Goal: Task Accomplishment & Management: Use online tool/utility

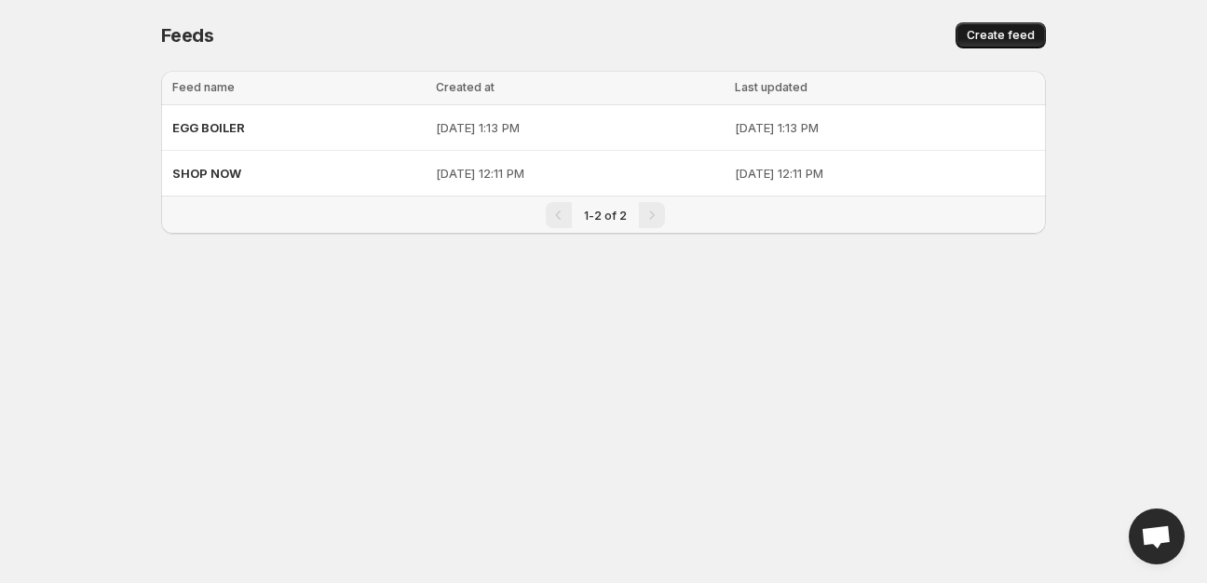
click at [992, 35] on span "Create feed" at bounding box center [1001, 35] width 68 height 15
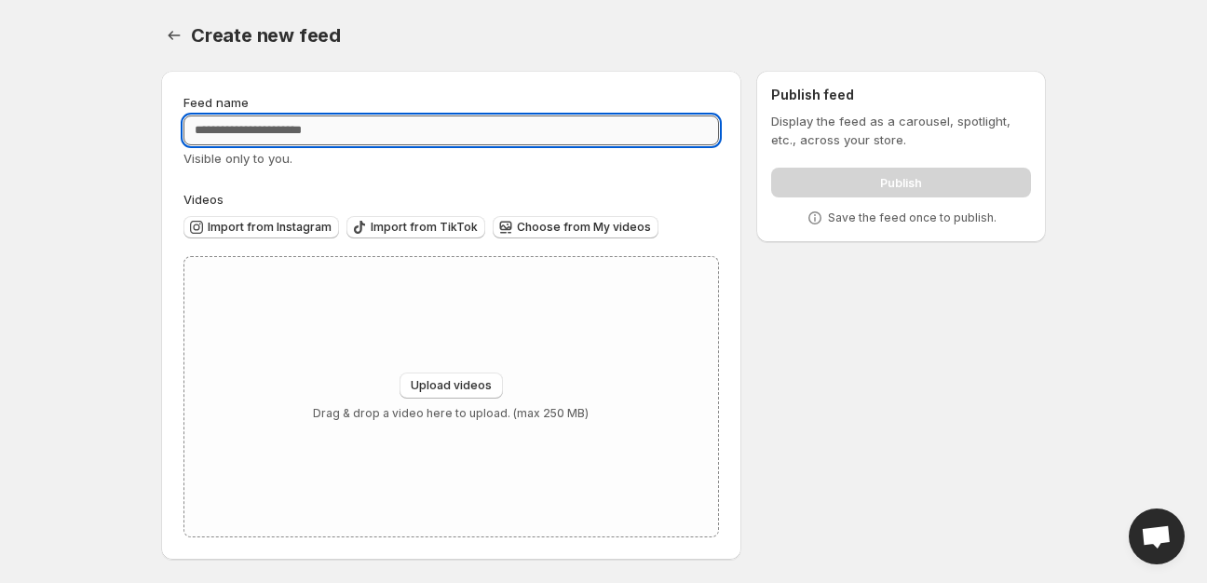
click at [363, 140] on input "Feed name" at bounding box center [452, 131] width 536 height 30
type input "**********"
click at [432, 378] on button "Upload videos" at bounding box center [451, 386] width 103 height 26
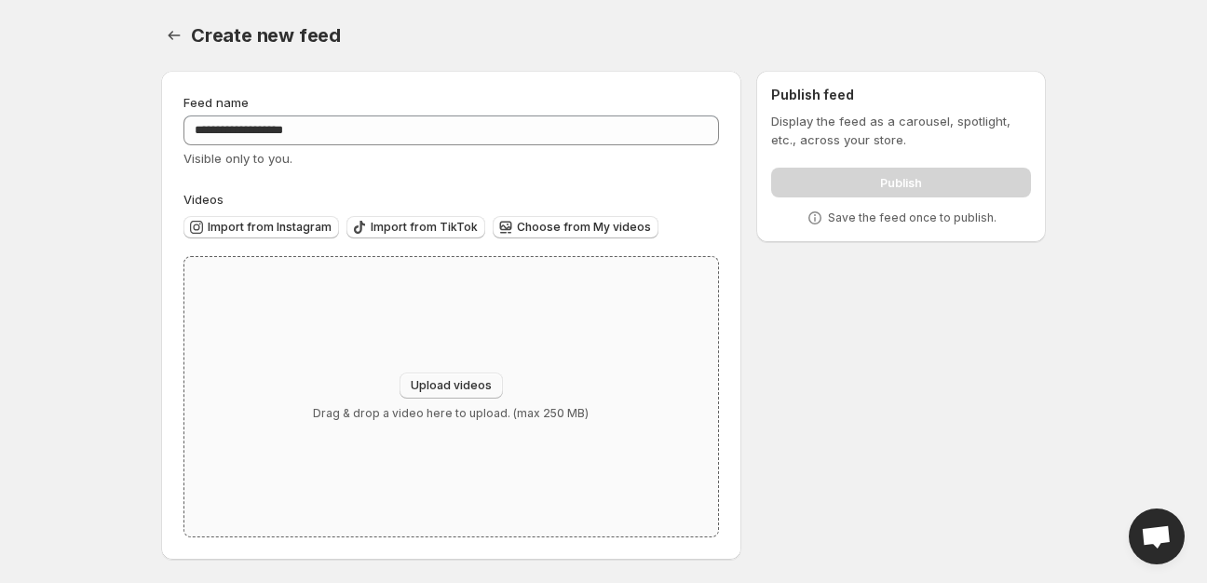
type input "**********"
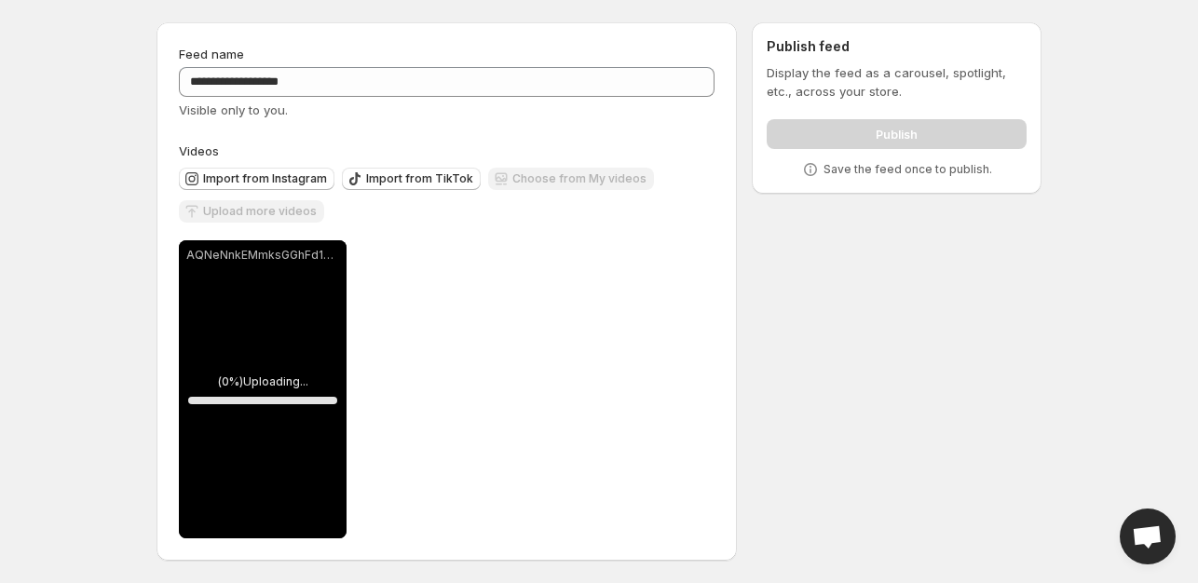
scroll to position [48, 0]
click at [287, 211] on span "Upload more videos" at bounding box center [260, 211] width 114 height 15
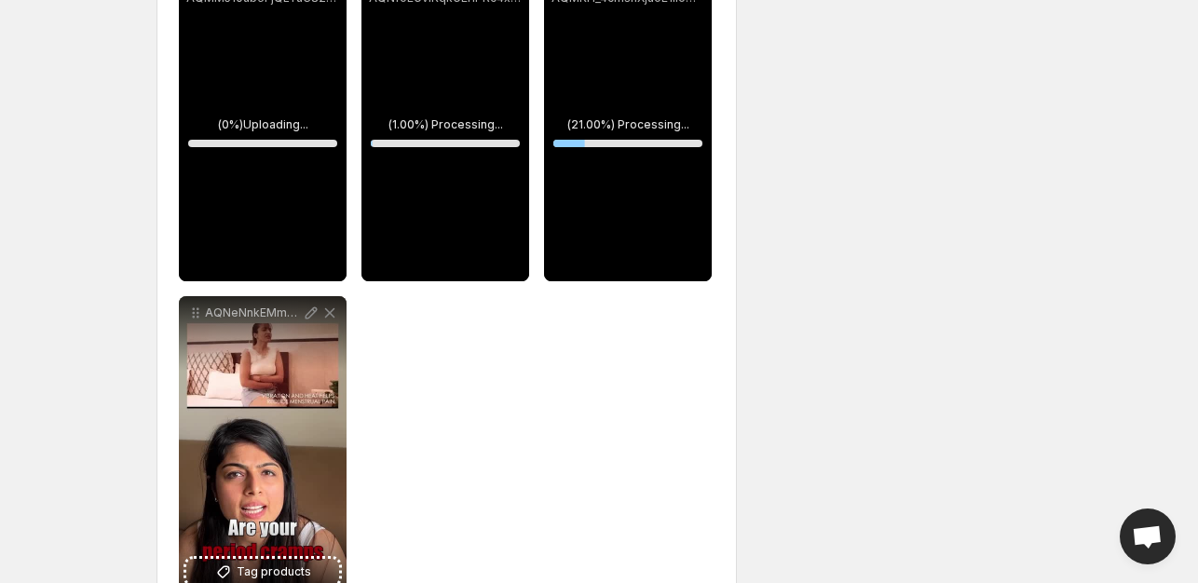
scroll to position [0, 0]
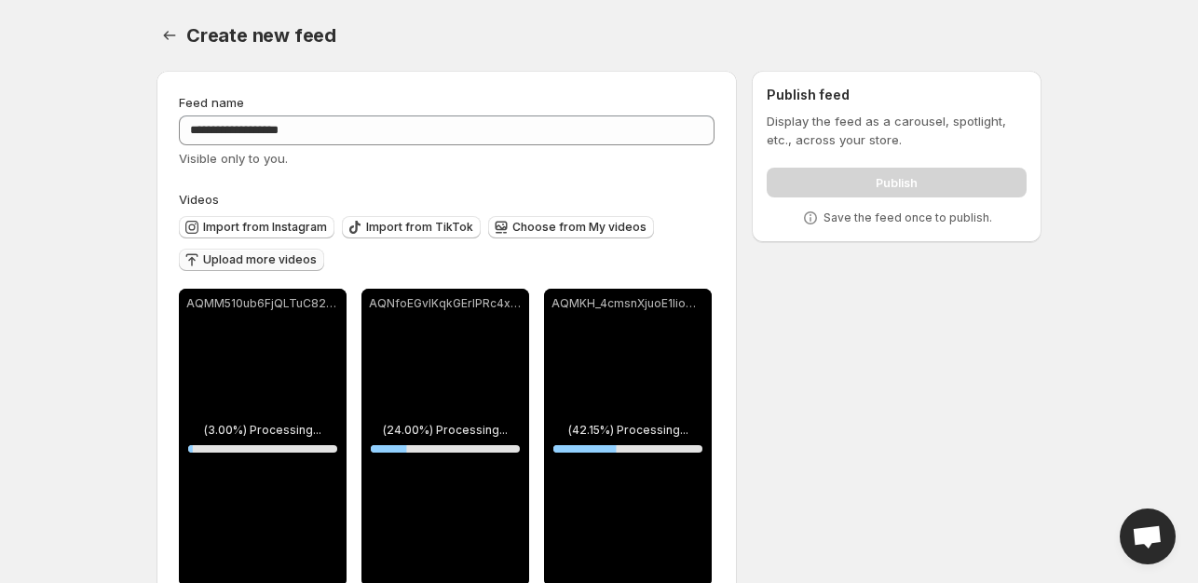
click at [251, 255] on span "Upload more videos" at bounding box center [260, 259] width 114 height 15
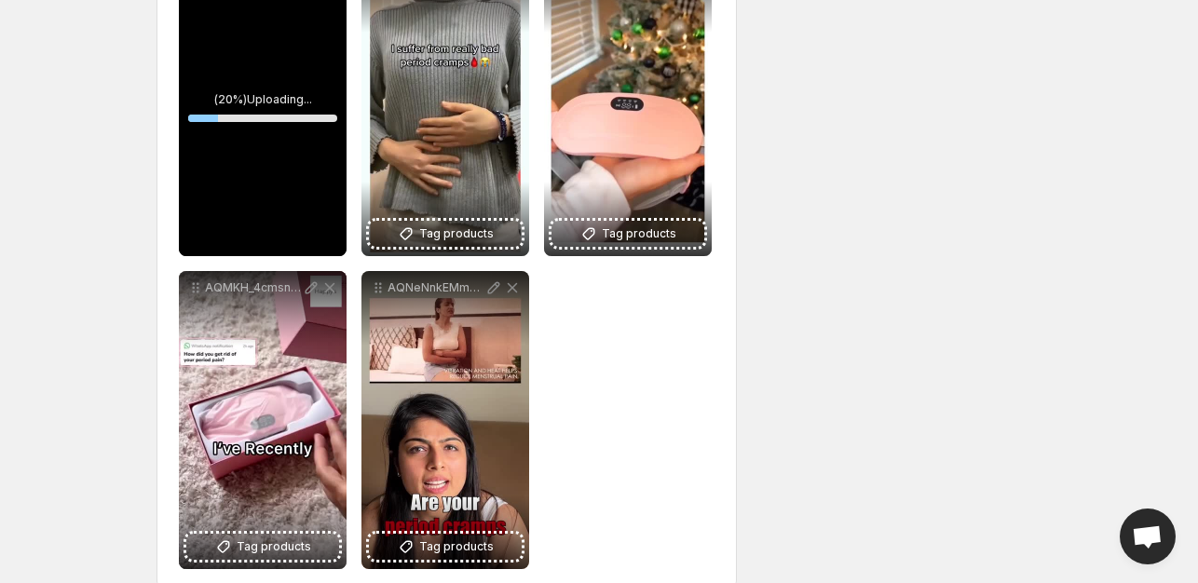
scroll to position [361, 0]
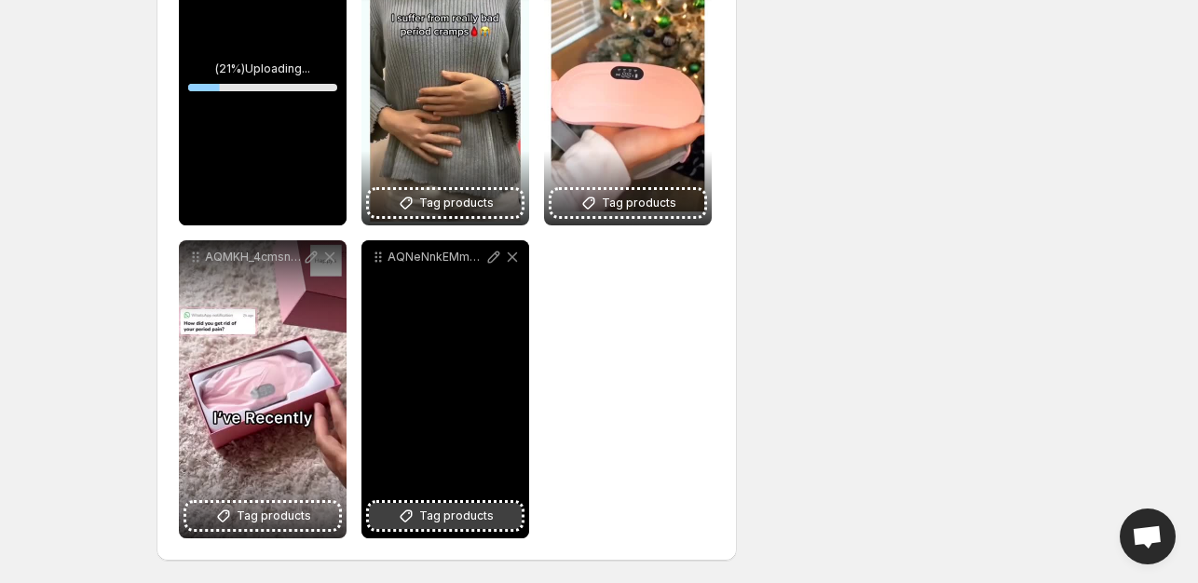
click at [438, 510] on span "Tag products" at bounding box center [456, 516] width 75 height 19
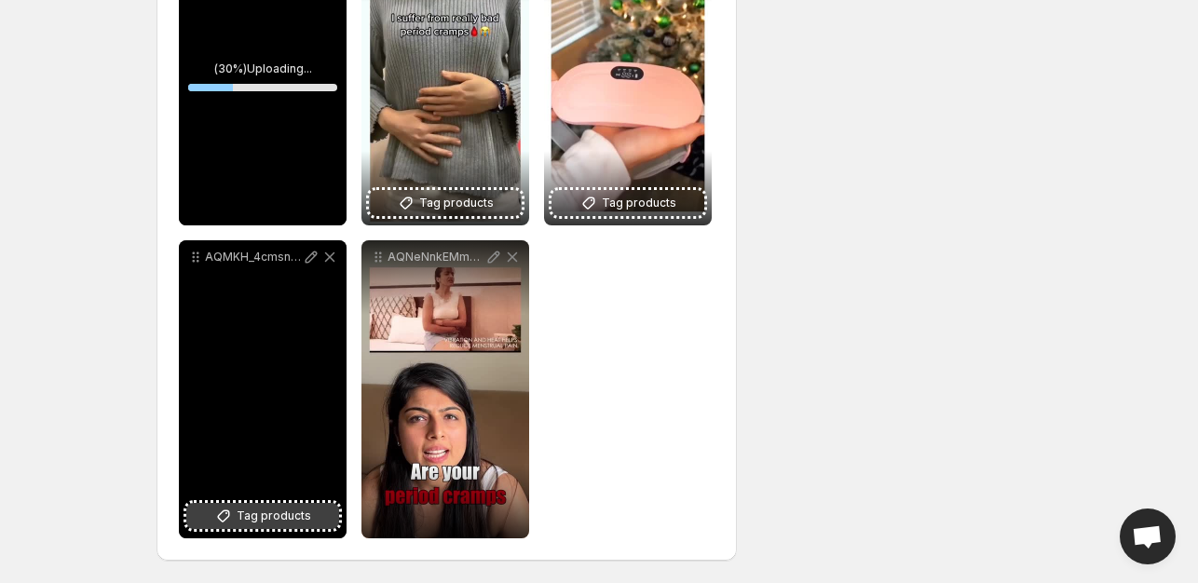
click at [259, 511] on span "Tag products" at bounding box center [274, 516] width 75 height 19
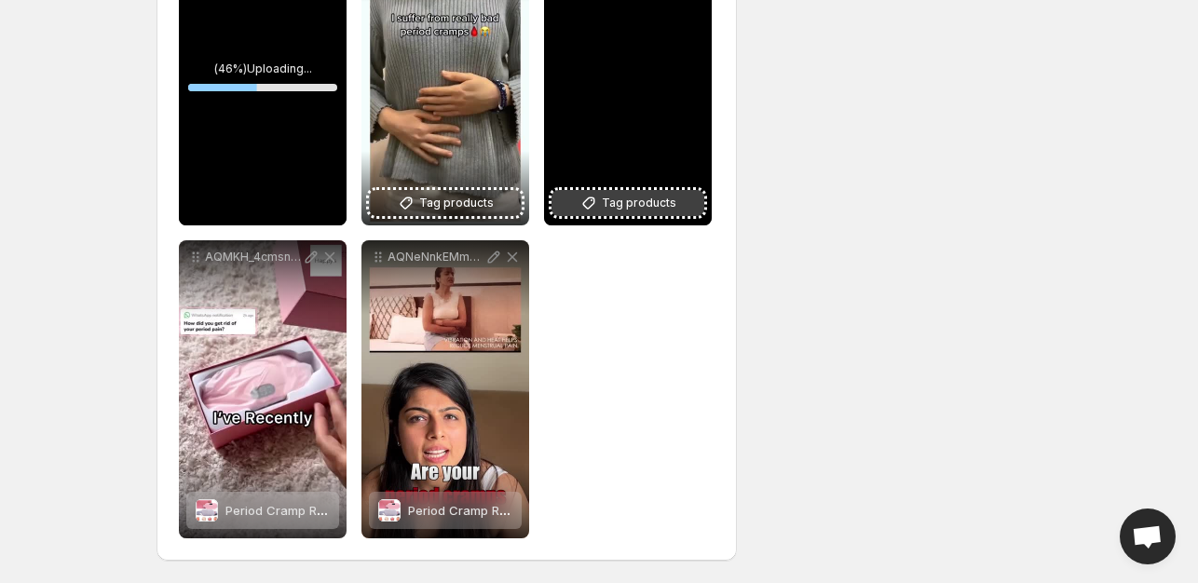
click at [626, 204] on span "Tag products" at bounding box center [639, 203] width 75 height 19
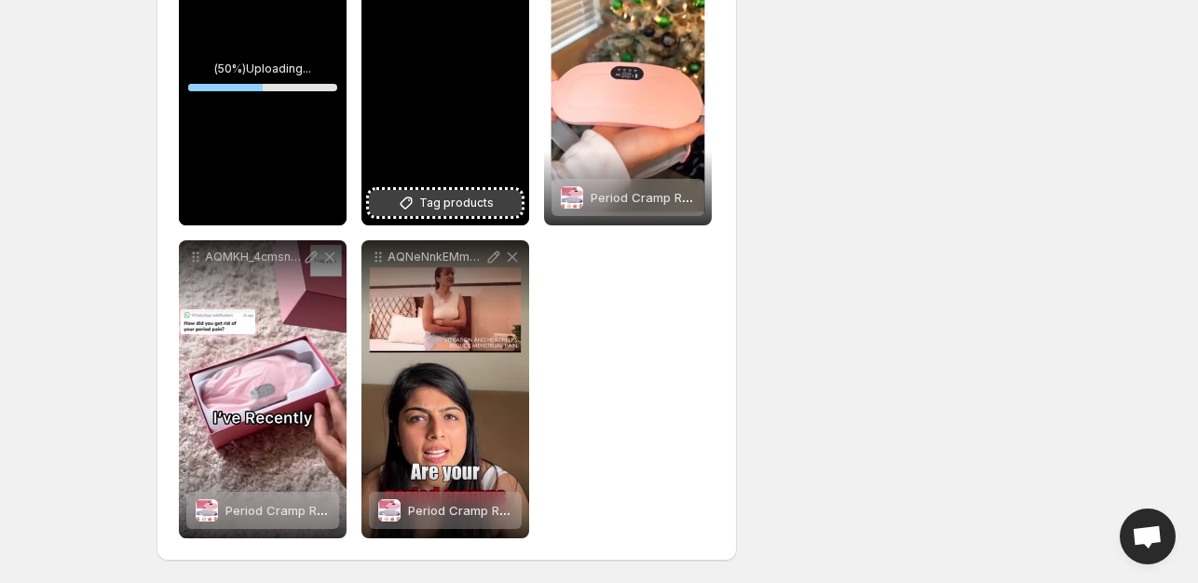
click at [474, 207] on span "Tag products" at bounding box center [456, 203] width 75 height 19
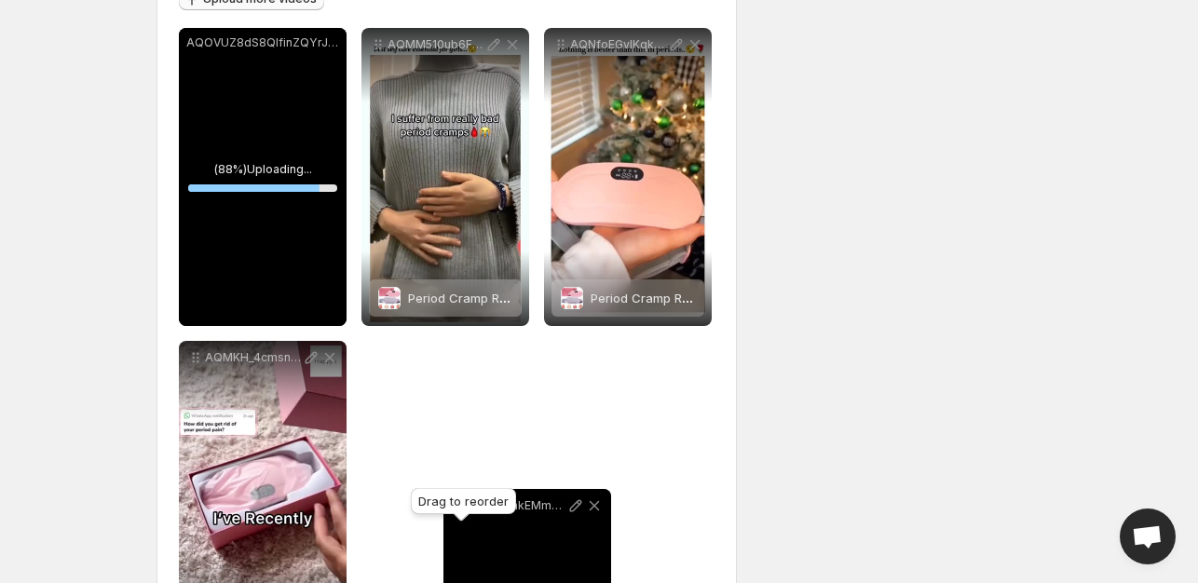
scroll to position [267, 0]
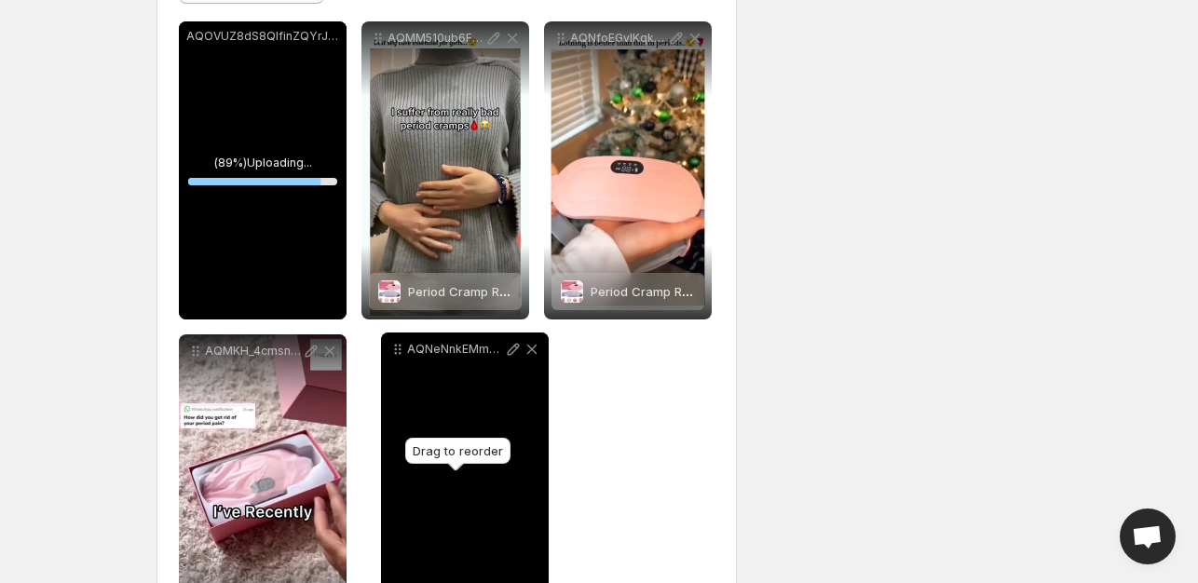
drag, startPoint x: 380, startPoint y: 339, endPoint x: 399, endPoint y: 348, distance: 20.8
click at [399, 348] on icon at bounding box center [400, 349] width 3 height 3
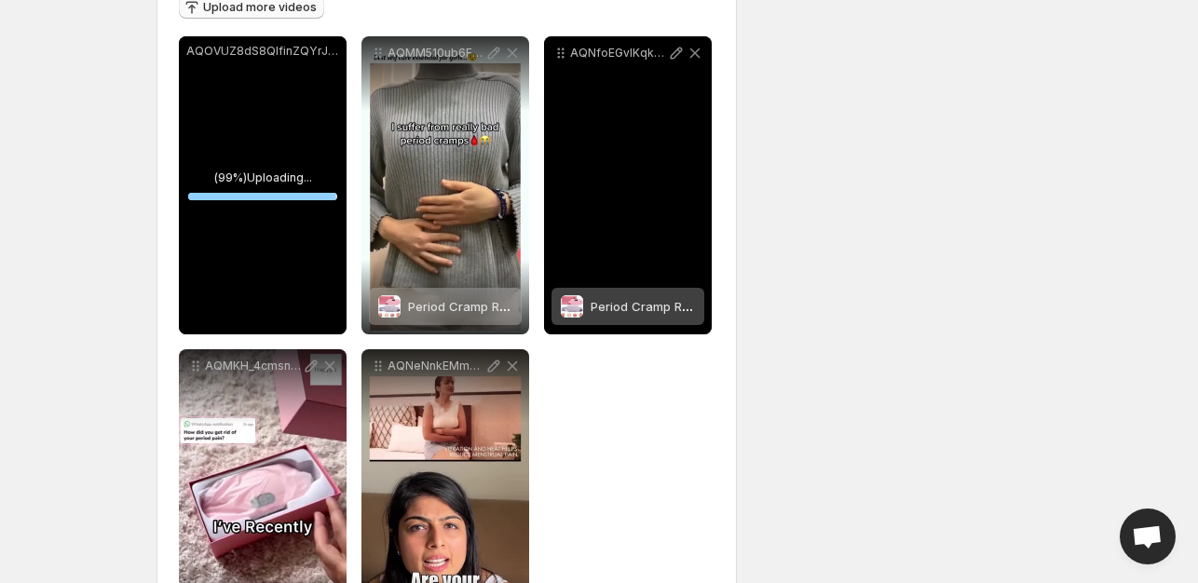
scroll to position [279, 0]
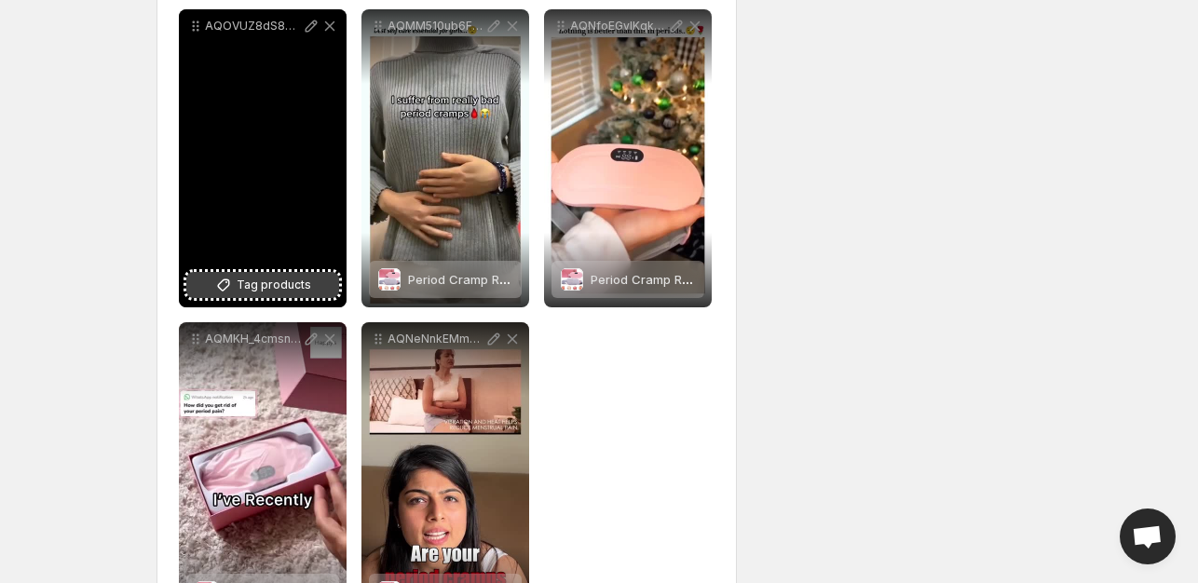
click at [269, 278] on span "Tag products" at bounding box center [274, 285] width 75 height 19
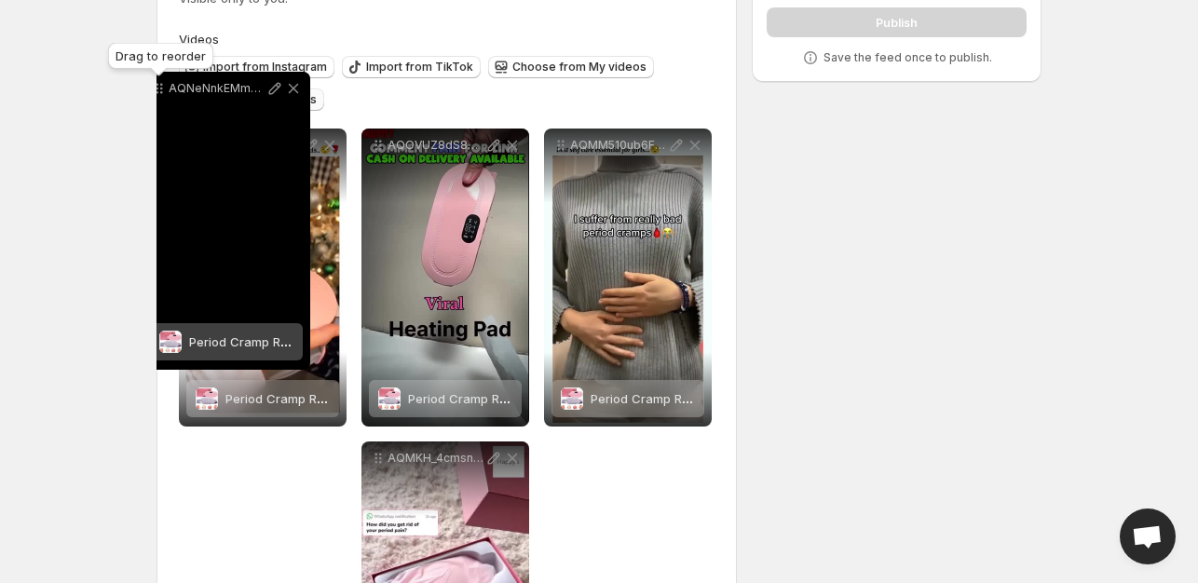
scroll to position [152, 0]
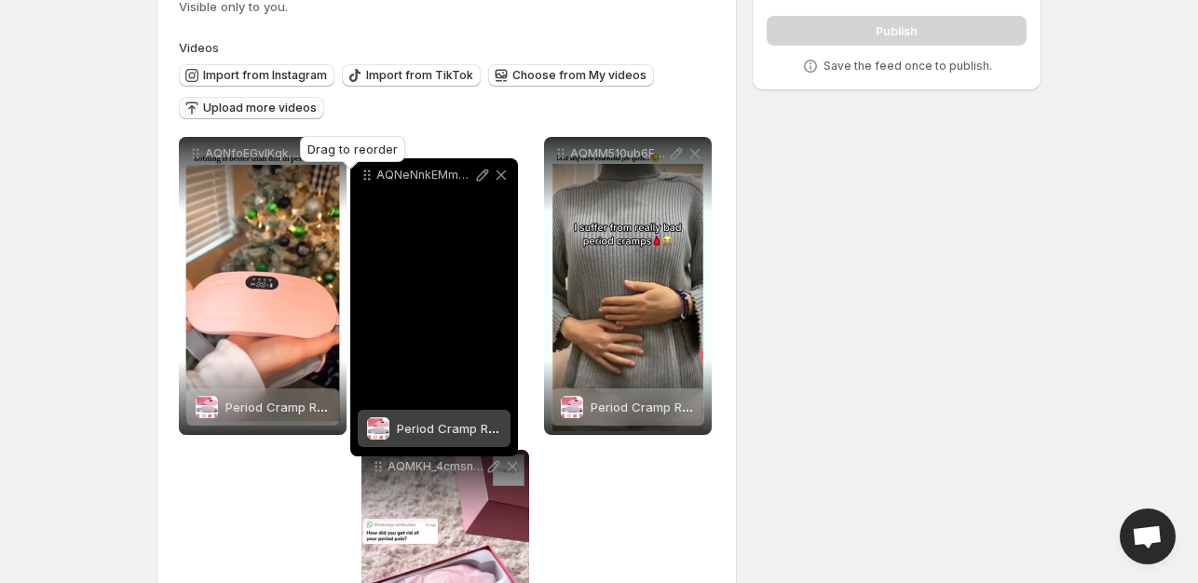
drag, startPoint x: 384, startPoint y: 340, endPoint x: 376, endPoint y: 170, distance: 170.6
click at [376, 170] on body "**********" at bounding box center [599, 139] width 1198 height 583
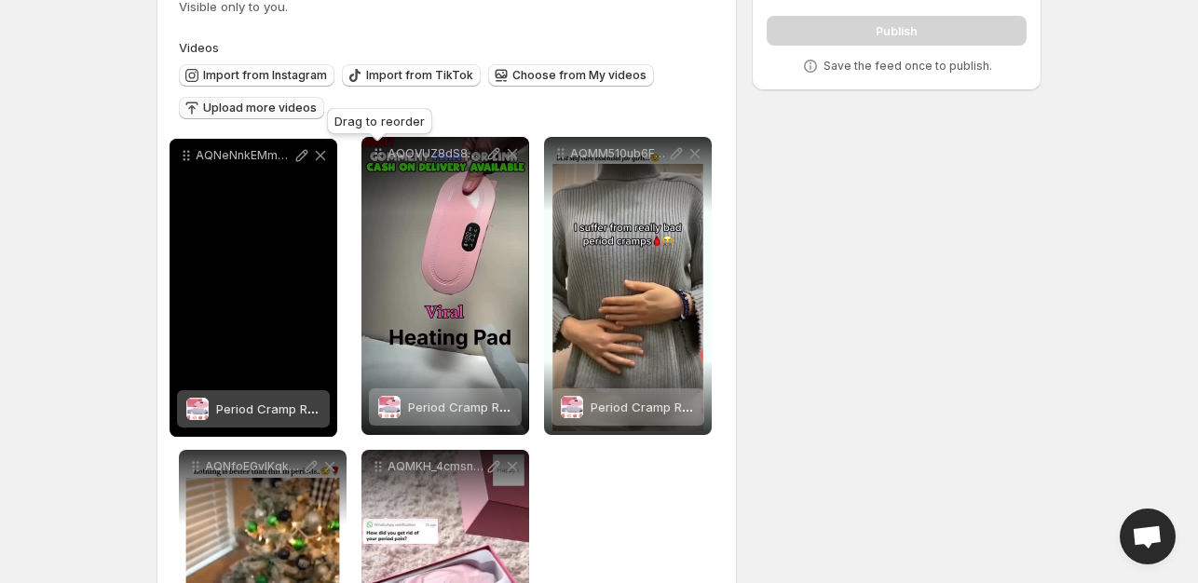
drag, startPoint x: 382, startPoint y: 155, endPoint x: 190, endPoint y: 157, distance: 191.9
click at [190, 157] on icon at bounding box center [186, 155] width 19 height 19
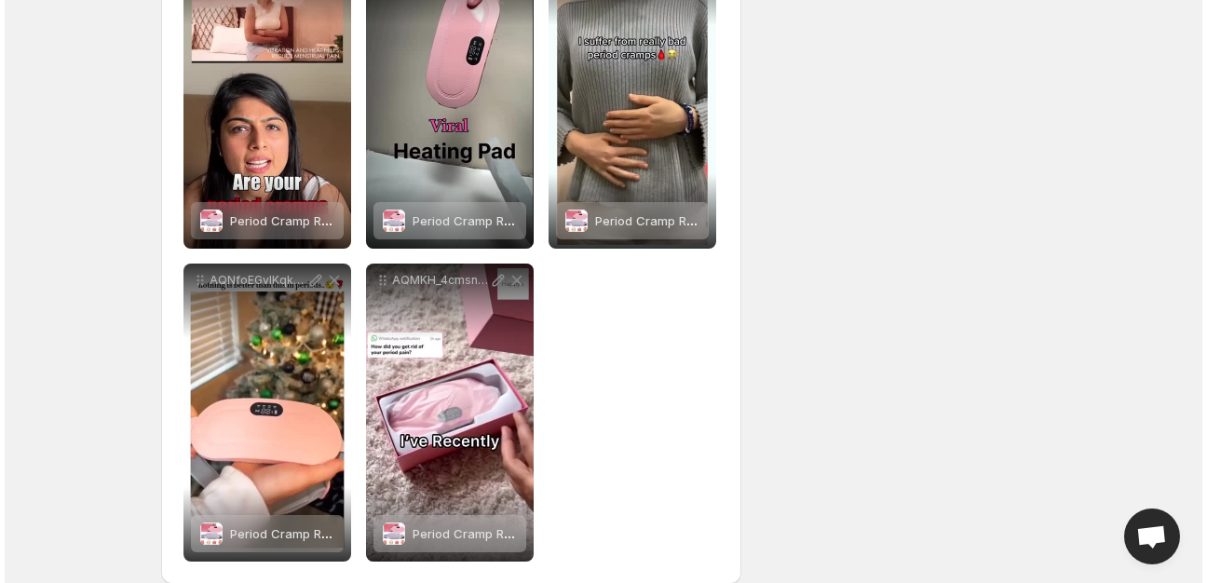
scroll to position [0, 0]
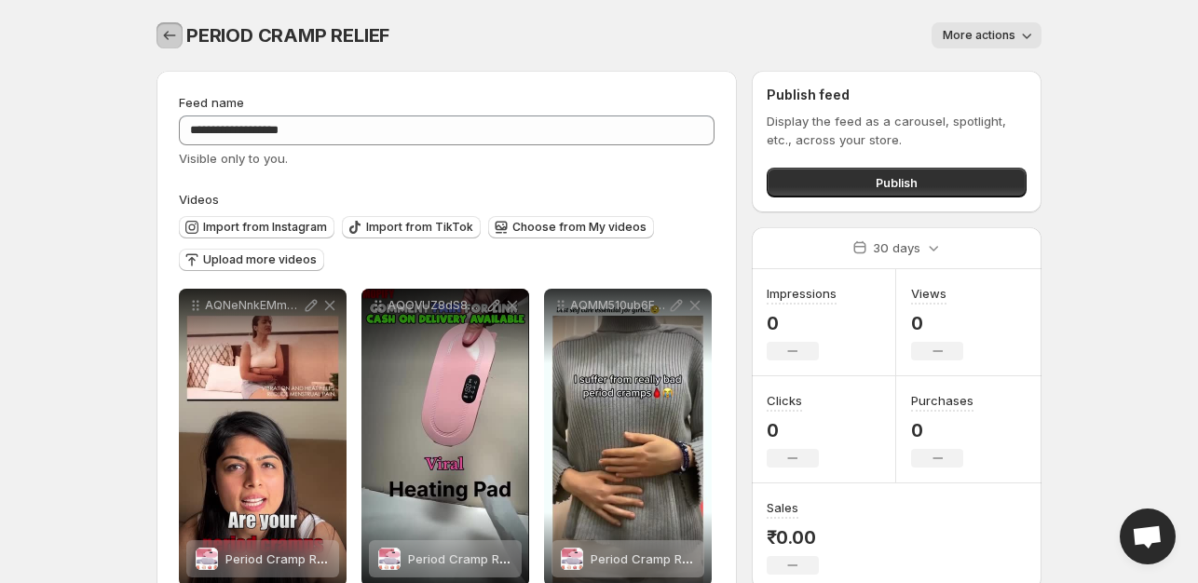
click at [174, 41] on icon "Settings" at bounding box center [169, 35] width 19 height 19
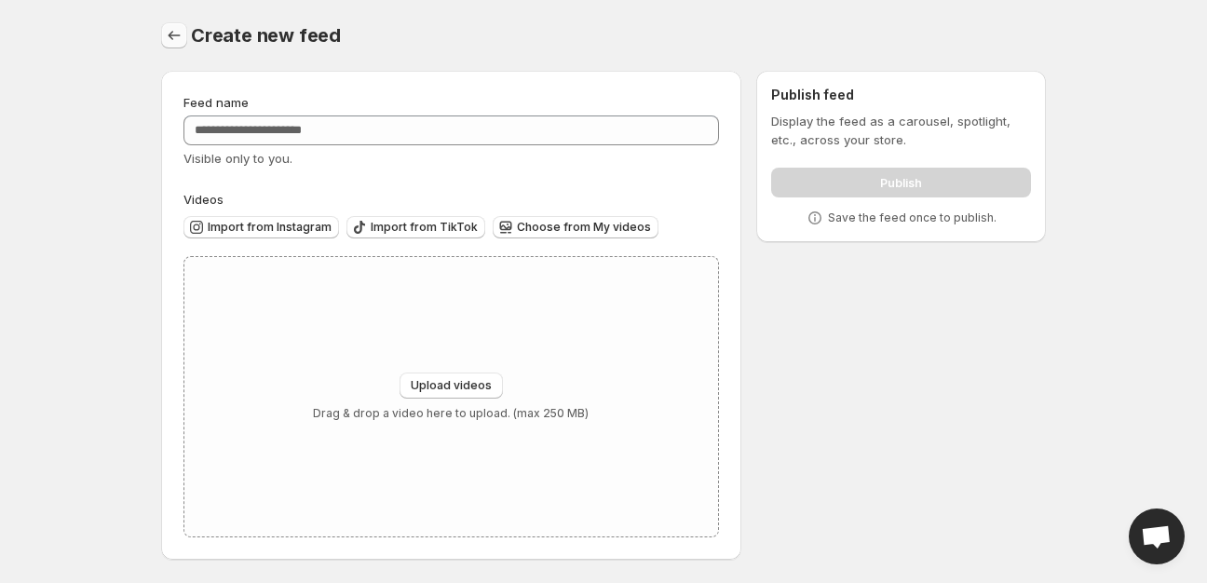
click at [175, 37] on icon "Settings" at bounding box center [174, 35] width 19 height 19
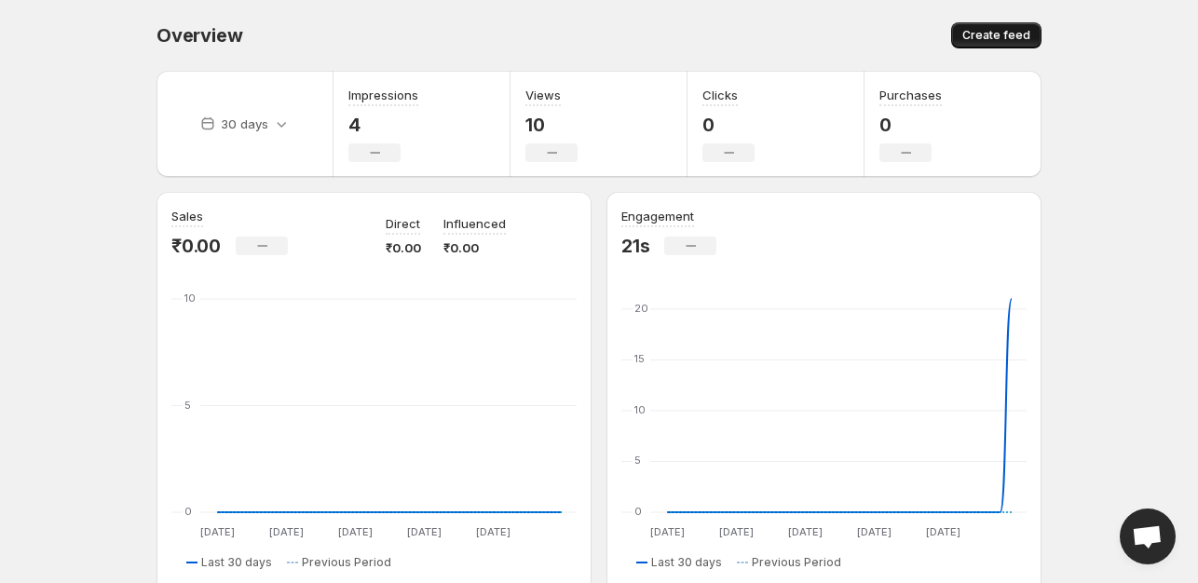
click at [999, 36] on span "Create feed" at bounding box center [996, 35] width 68 height 15
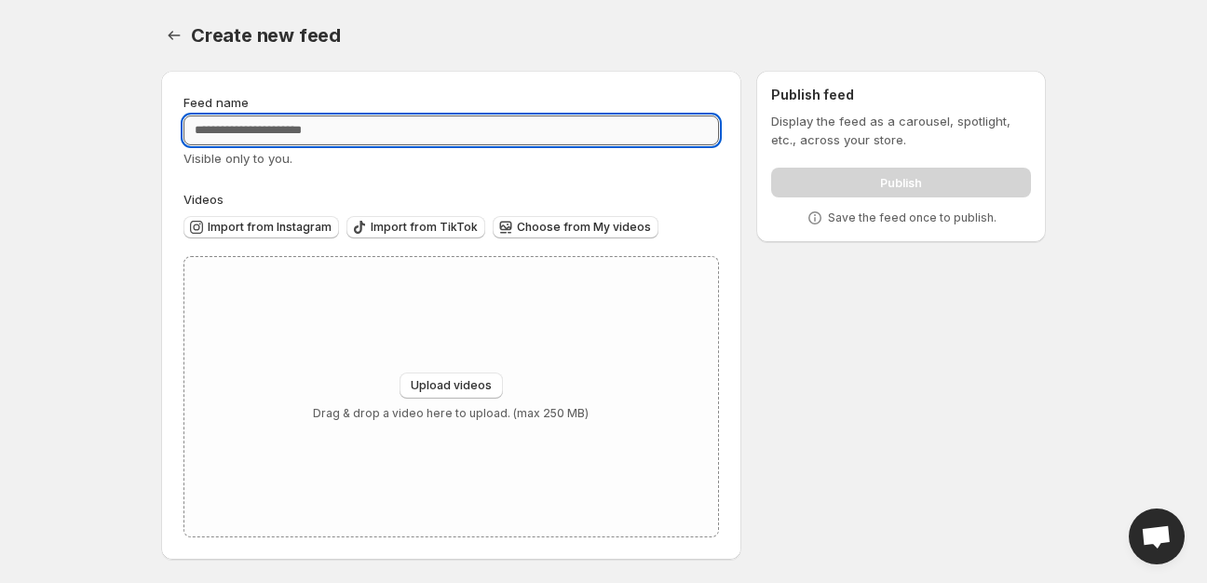
click at [295, 132] on input "Feed name" at bounding box center [452, 131] width 536 height 30
type input "**********"
click at [466, 386] on span "Upload videos" at bounding box center [451, 385] width 81 height 15
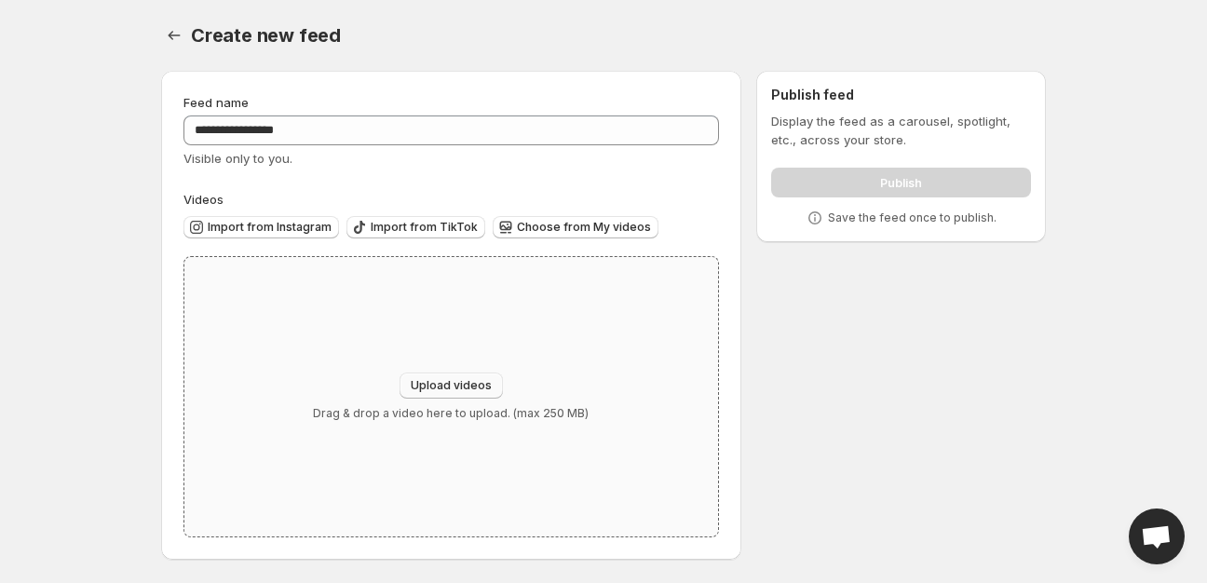
type input "**********"
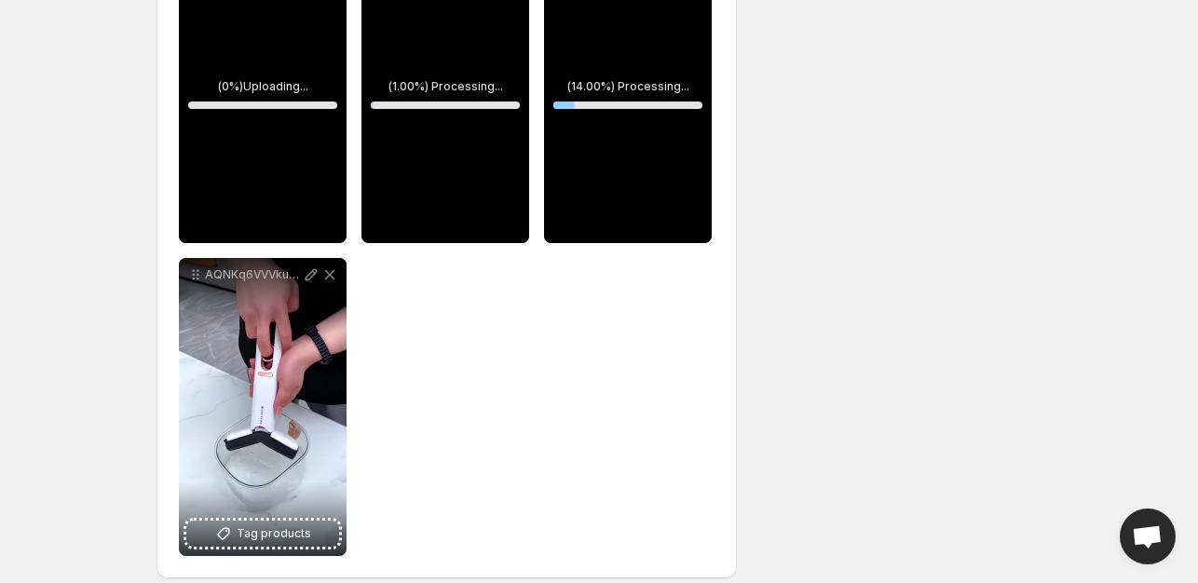
scroll to position [361, 0]
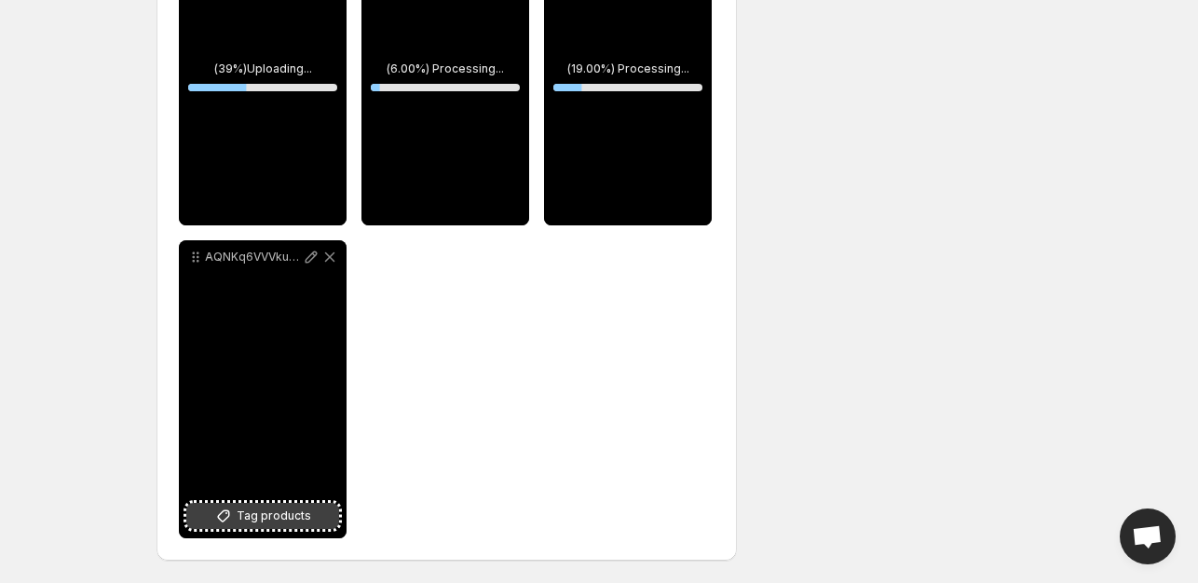
click at [309, 517] on button "Tag products" at bounding box center [262, 516] width 153 height 26
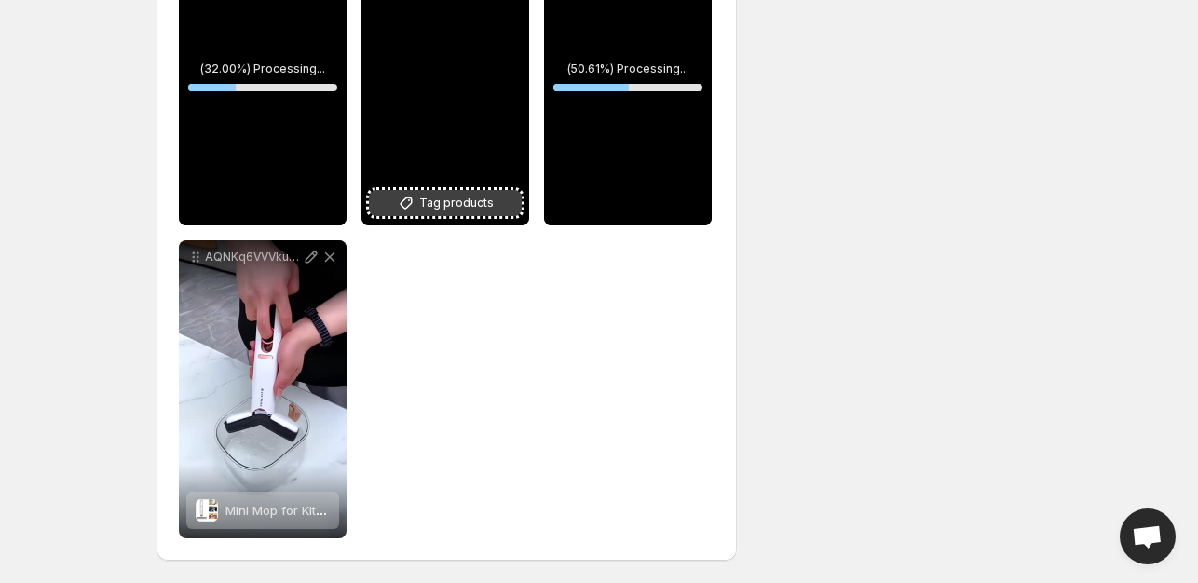
click at [456, 197] on span "Tag products" at bounding box center [456, 203] width 75 height 19
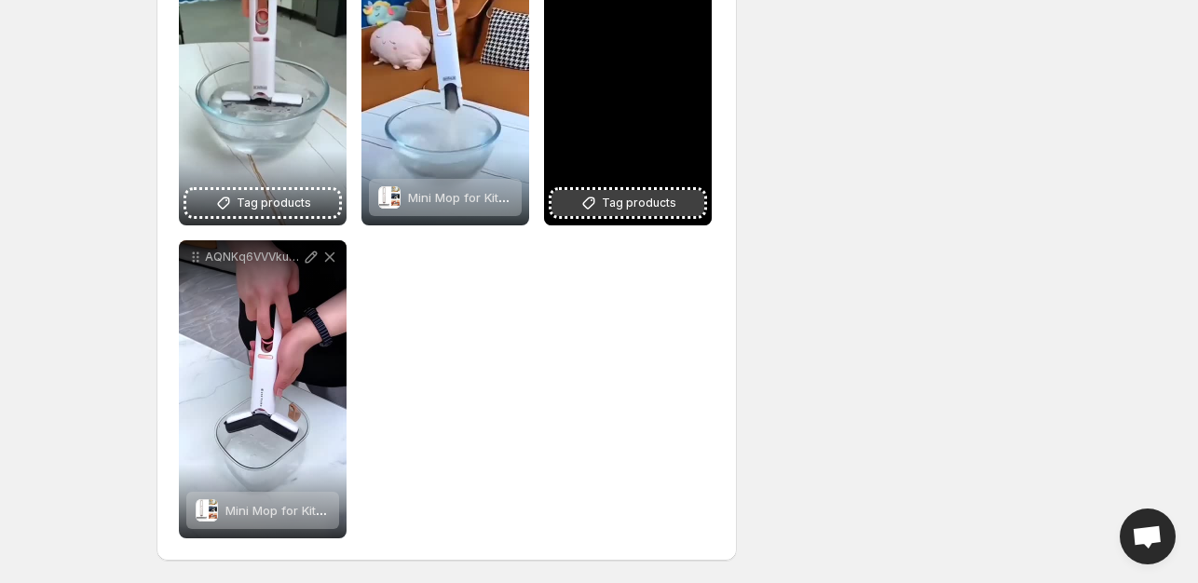
click at [624, 204] on span "Tag products" at bounding box center [639, 203] width 75 height 19
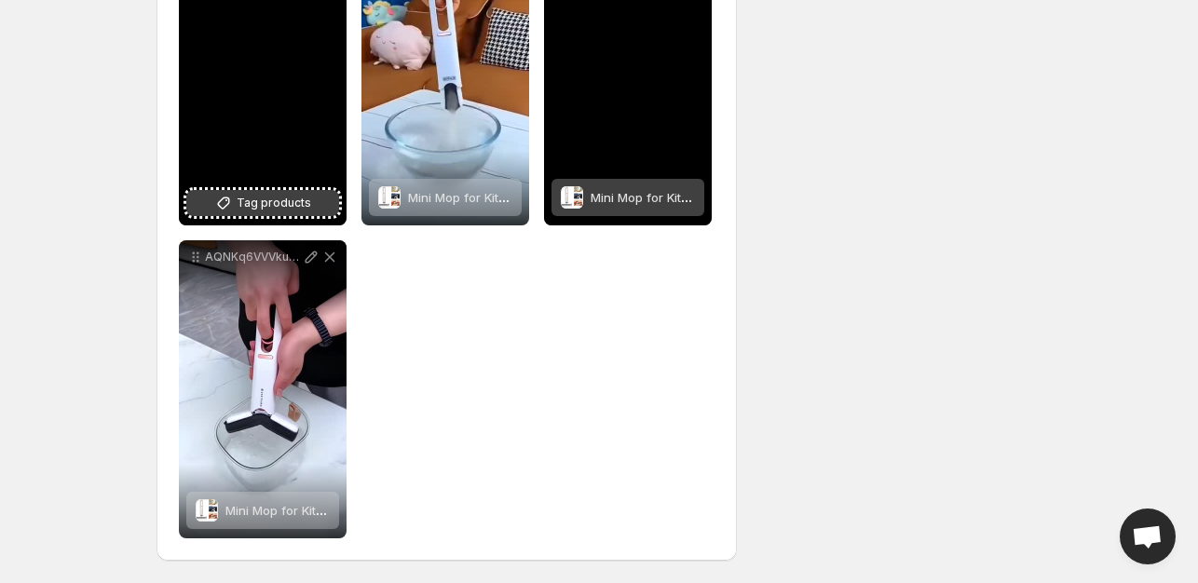
click at [248, 205] on span "Tag products" at bounding box center [274, 203] width 75 height 19
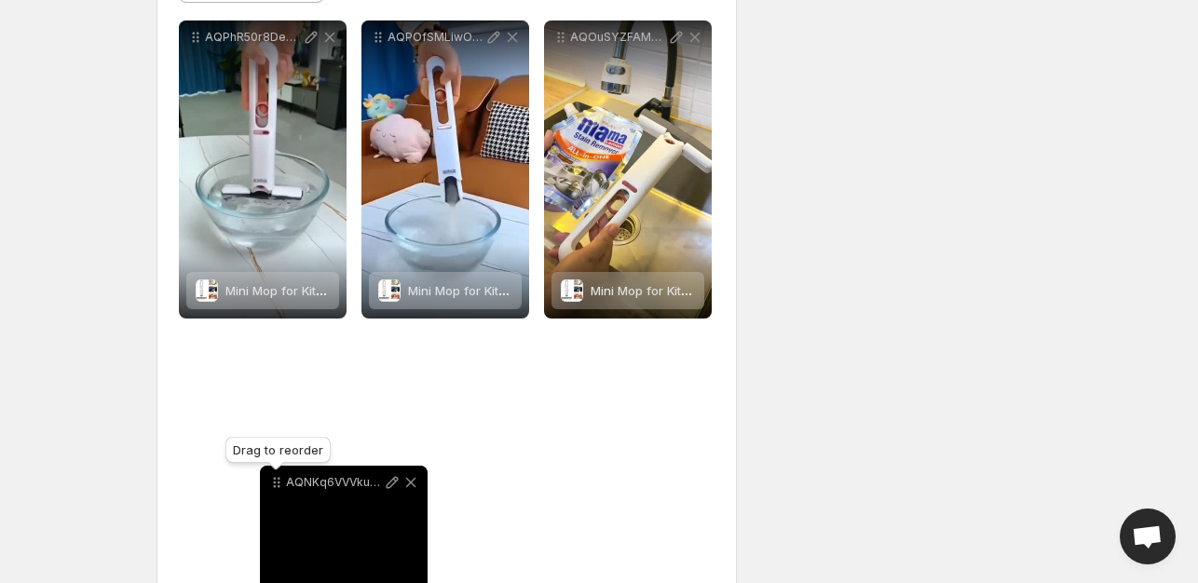
scroll to position [270, 0]
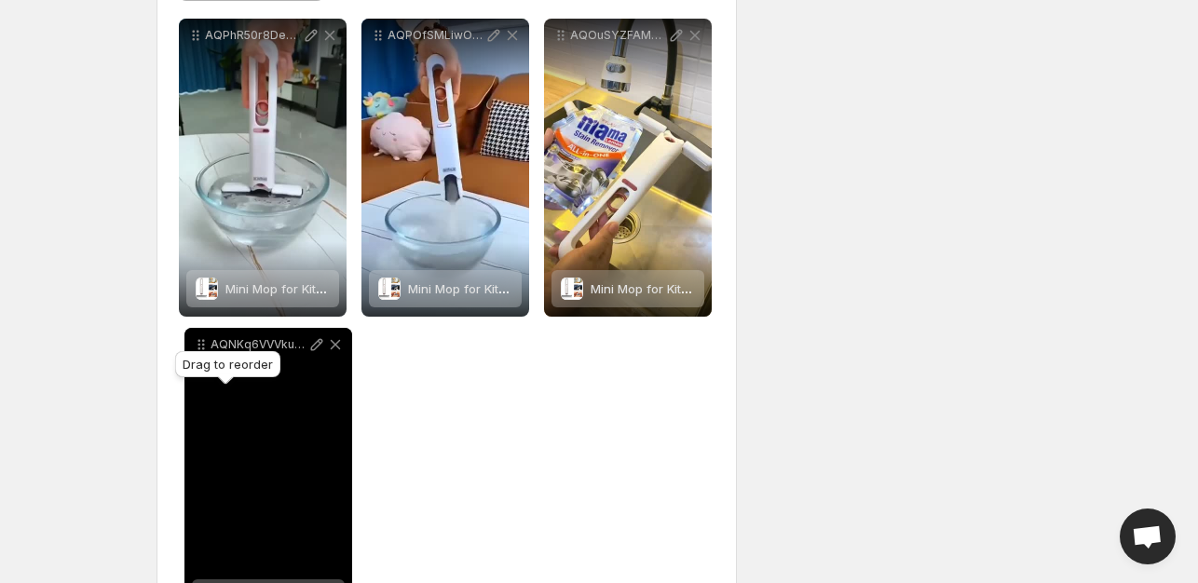
drag, startPoint x: 195, startPoint y: 444, endPoint x: 201, endPoint y: 346, distance: 99.0
click at [201, 346] on icon at bounding box center [201, 344] width 19 height 19
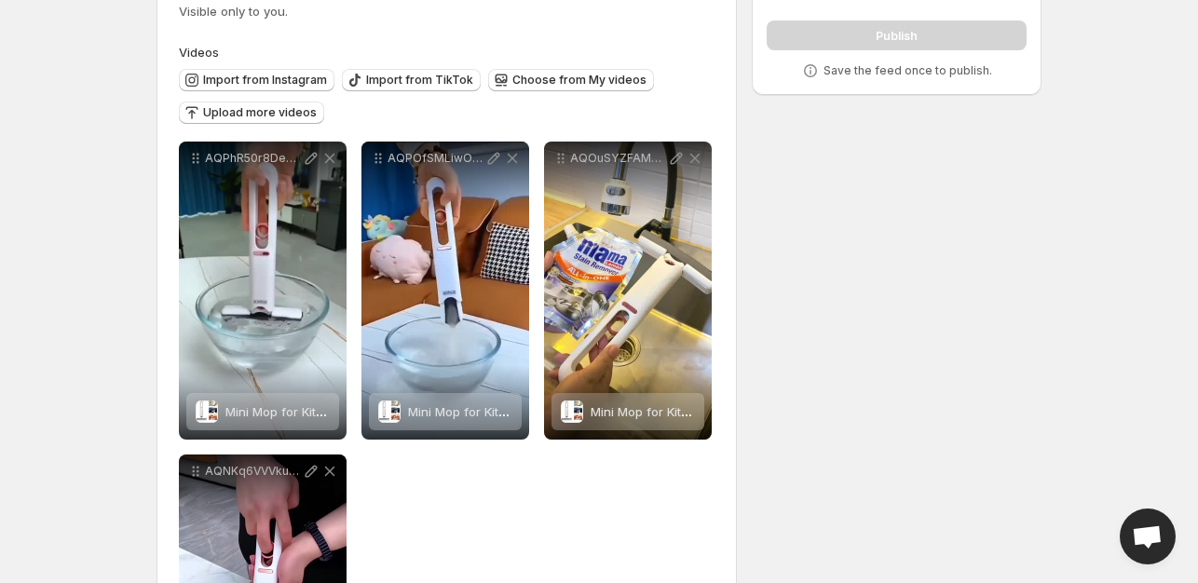
scroll to position [0, 0]
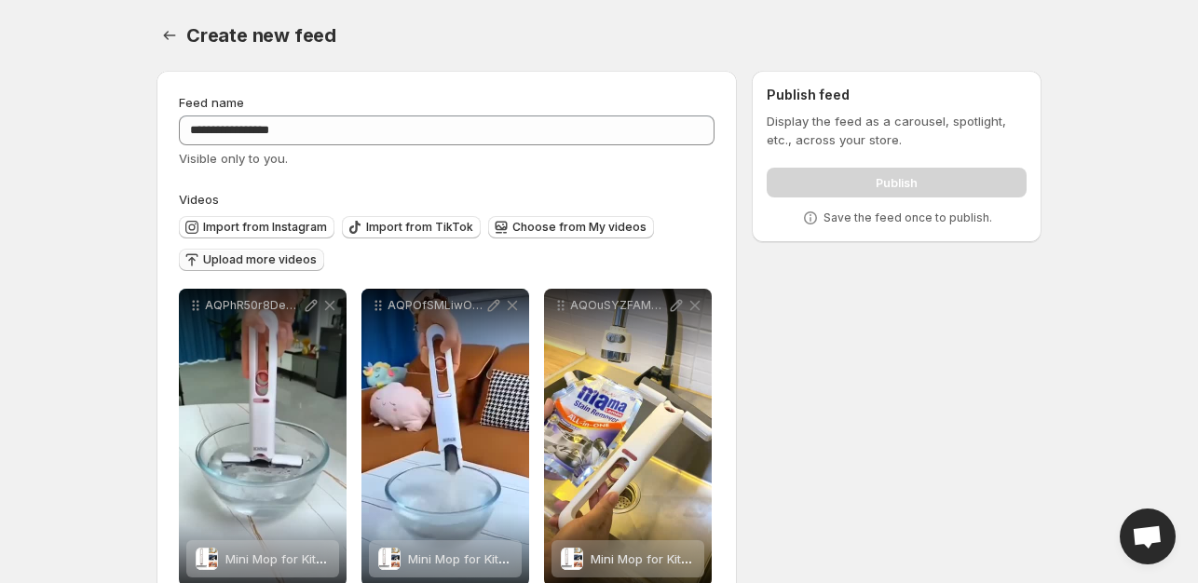
click at [252, 260] on span "Upload more videos" at bounding box center [260, 259] width 114 height 15
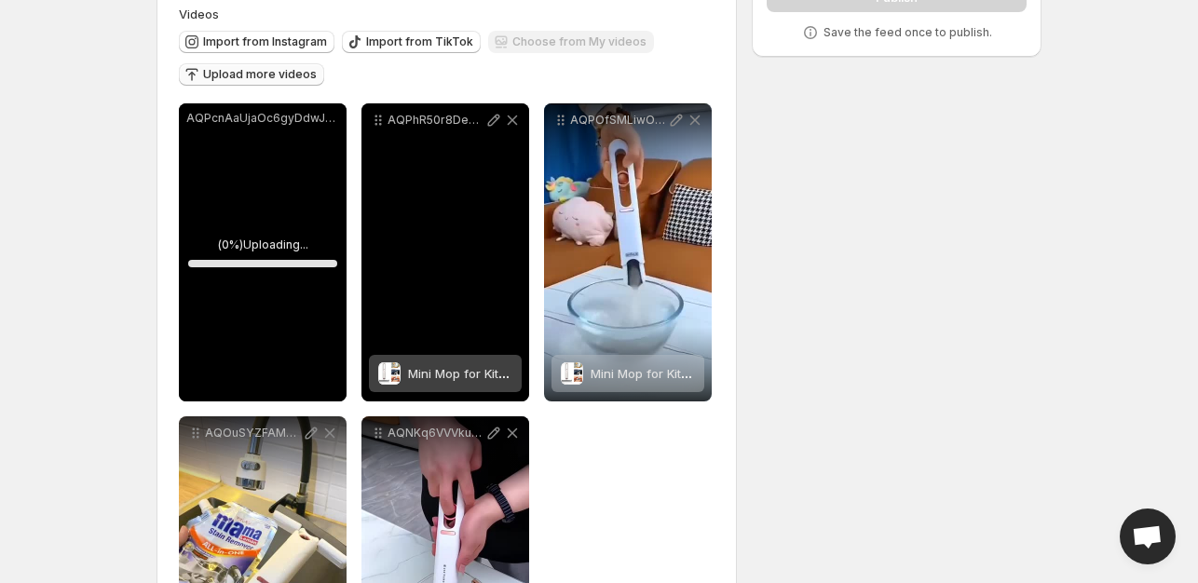
scroll to position [186, 0]
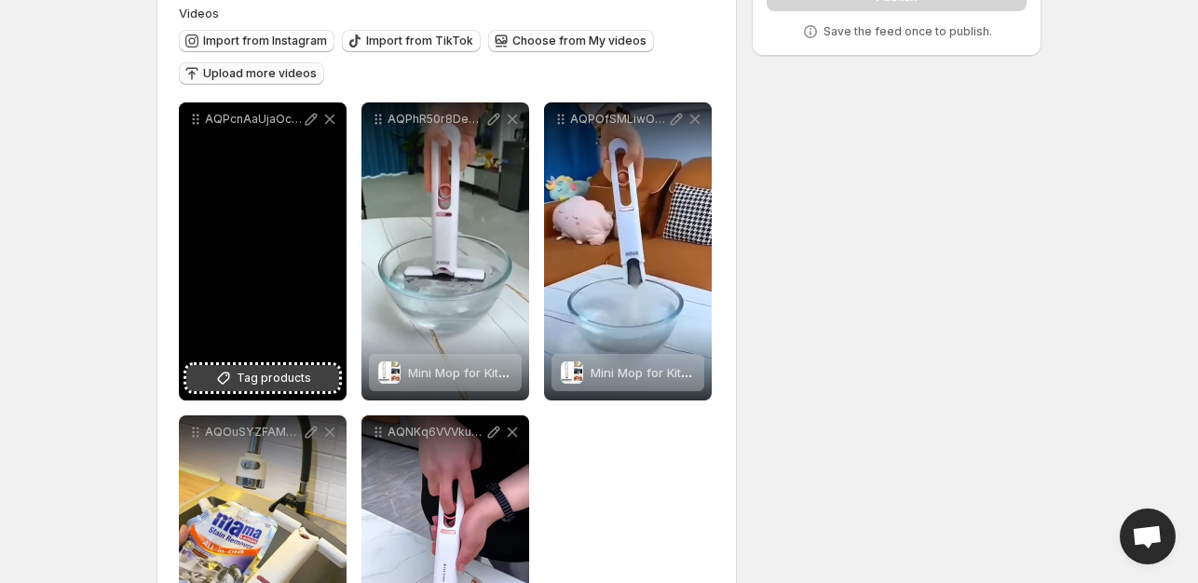
click at [236, 374] on button "Tag products" at bounding box center [262, 378] width 153 height 26
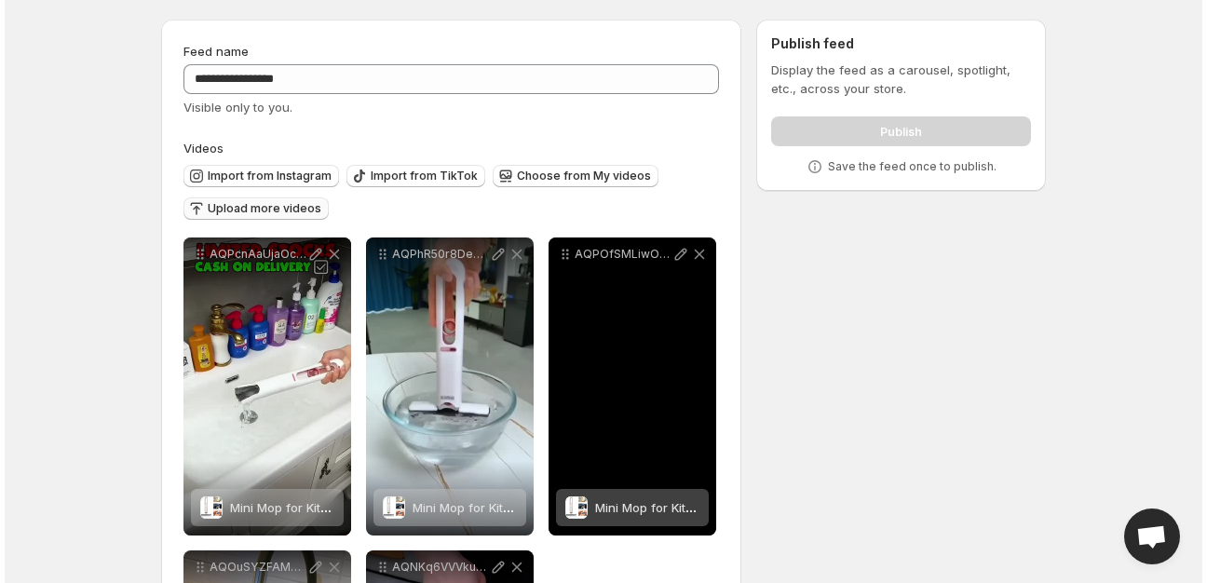
scroll to position [0, 0]
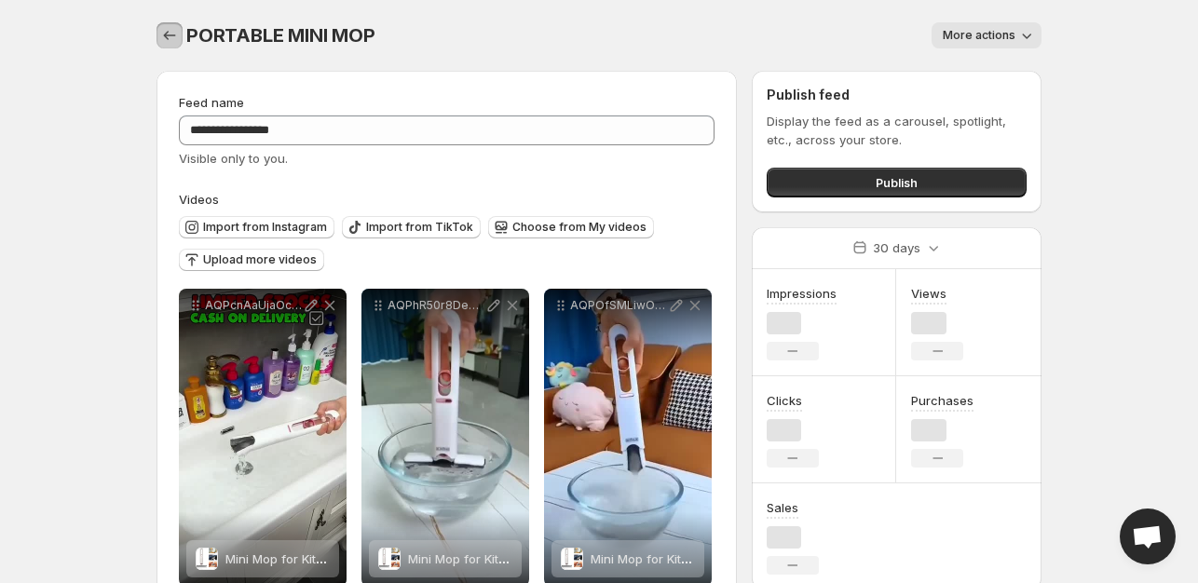
click at [168, 32] on icon "Settings" at bounding box center [170, 35] width 12 height 9
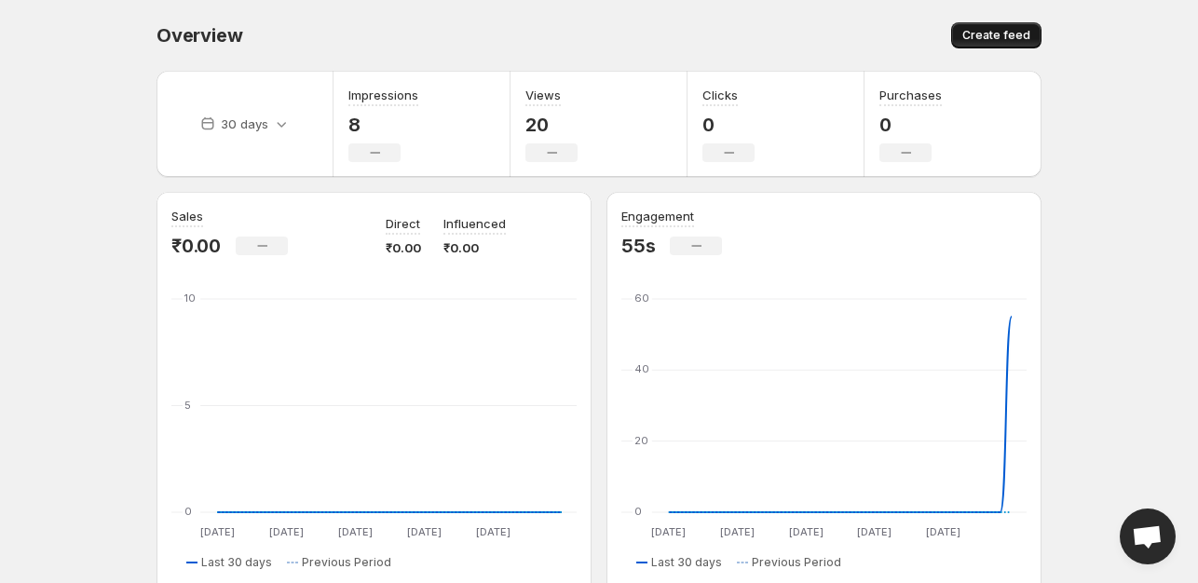
click at [996, 34] on span "Create feed" at bounding box center [996, 35] width 68 height 15
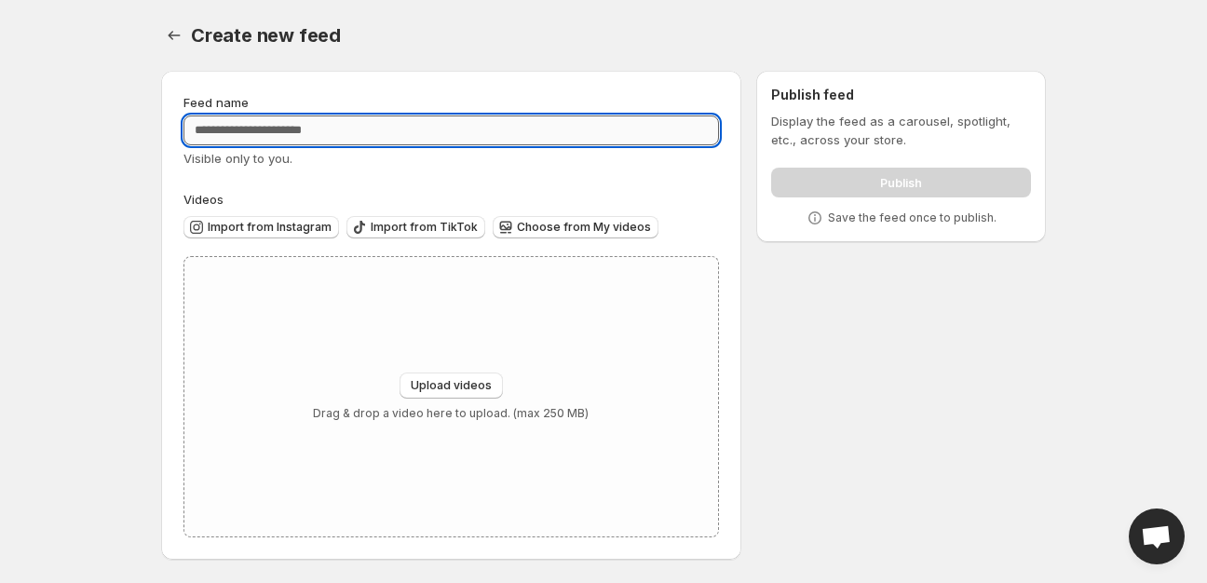
click at [355, 129] on input "Feed name" at bounding box center [452, 131] width 536 height 30
type input "**********"
click at [439, 389] on span "Upload videos" at bounding box center [451, 385] width 81 height 15
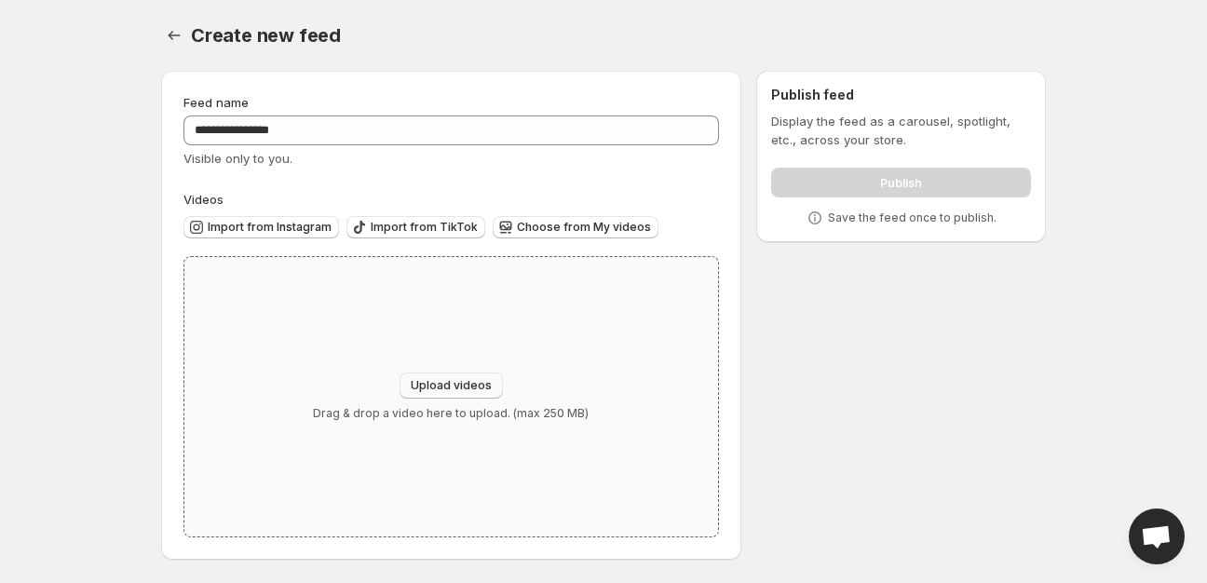
type input "**********"
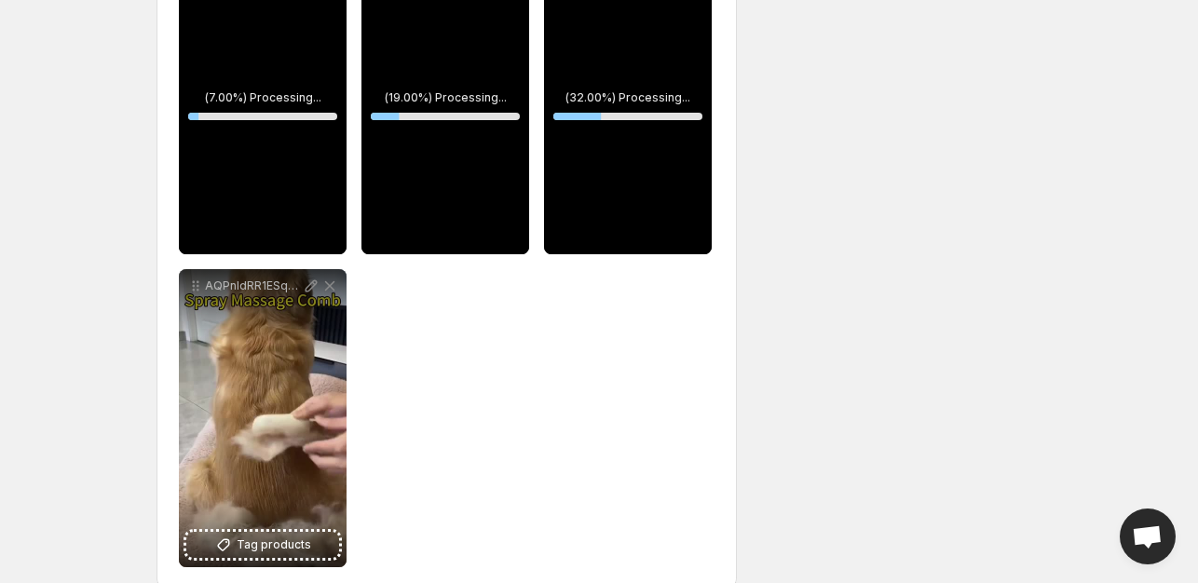
scroll to position [361, 0]
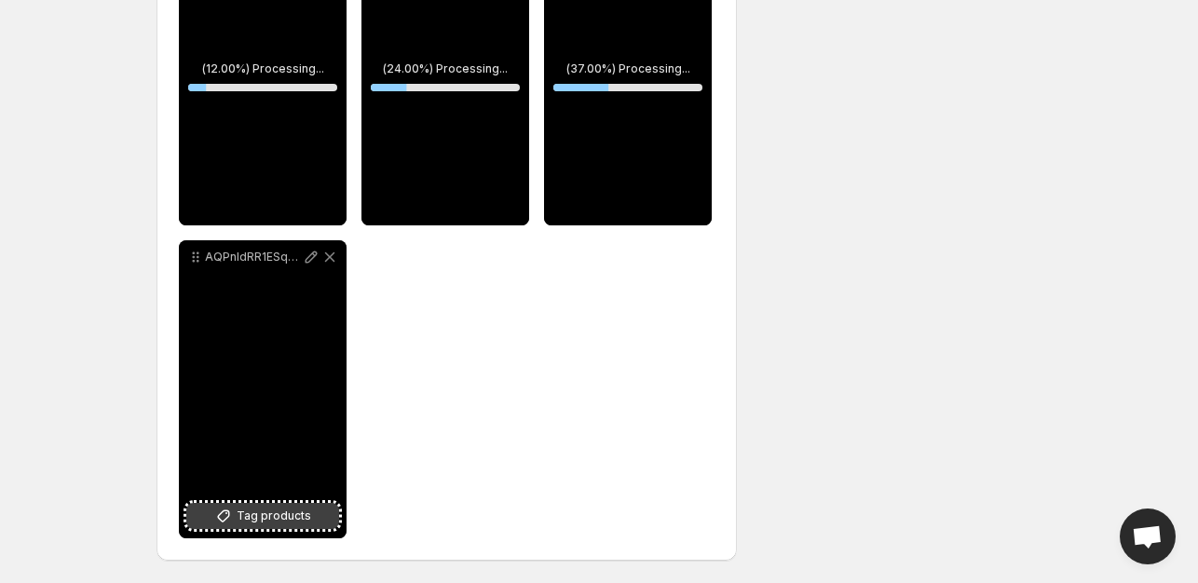
click at [223, 521] on icon at bounding box center [224, 516] width 12 height 12
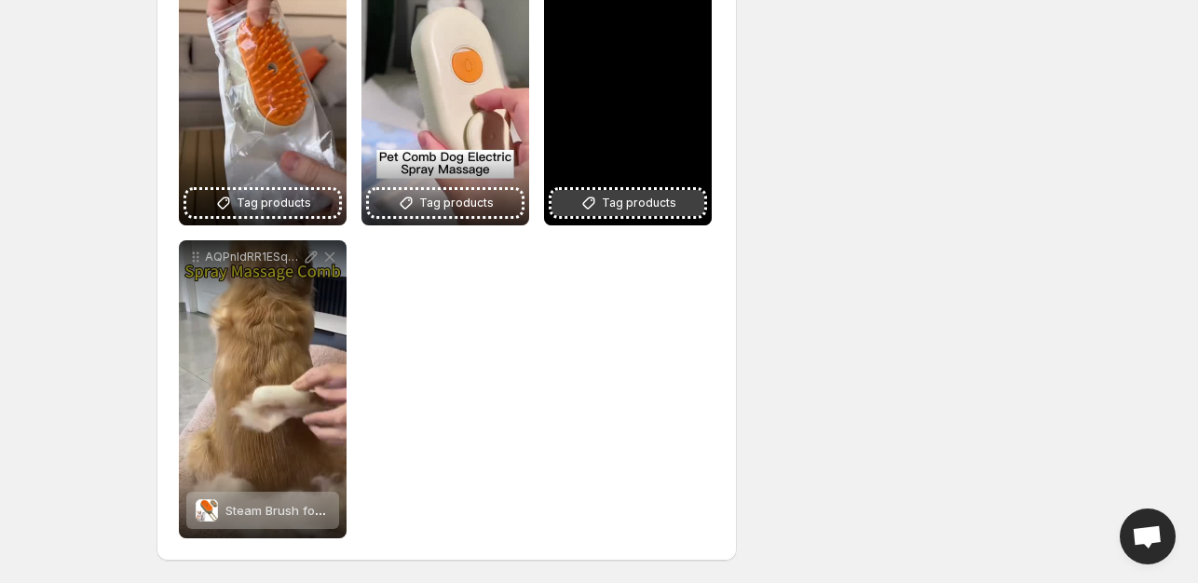
click at [628, 205] on span "Tag products" at bounding box center [639, 203] width 75 height 19
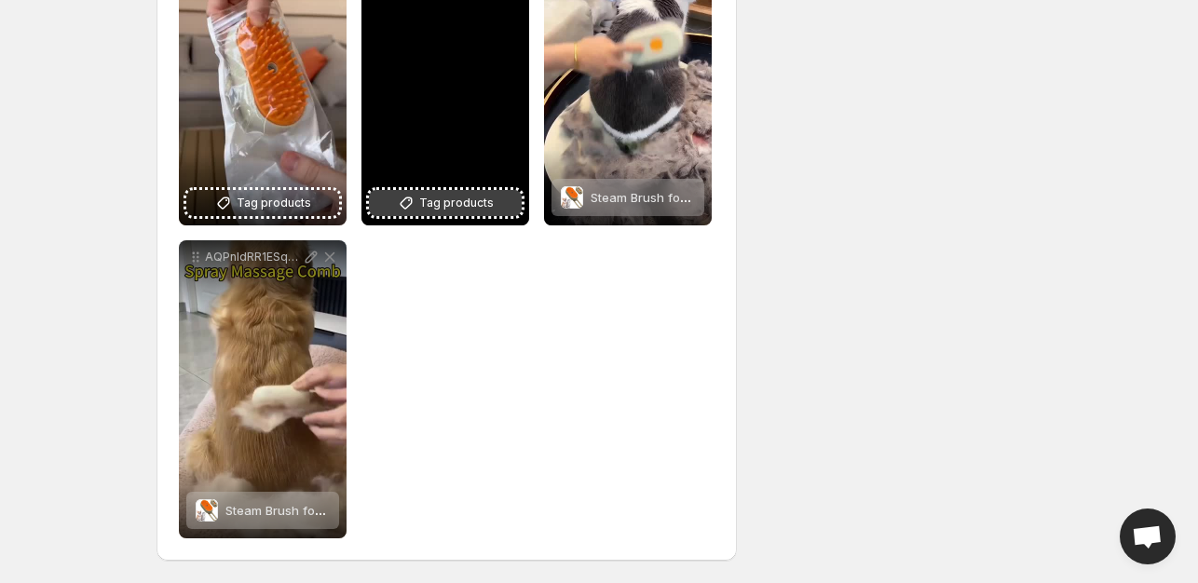
click at [440, 206] on span "Tag products" at bounding box center [456, 203] width 75 height 19
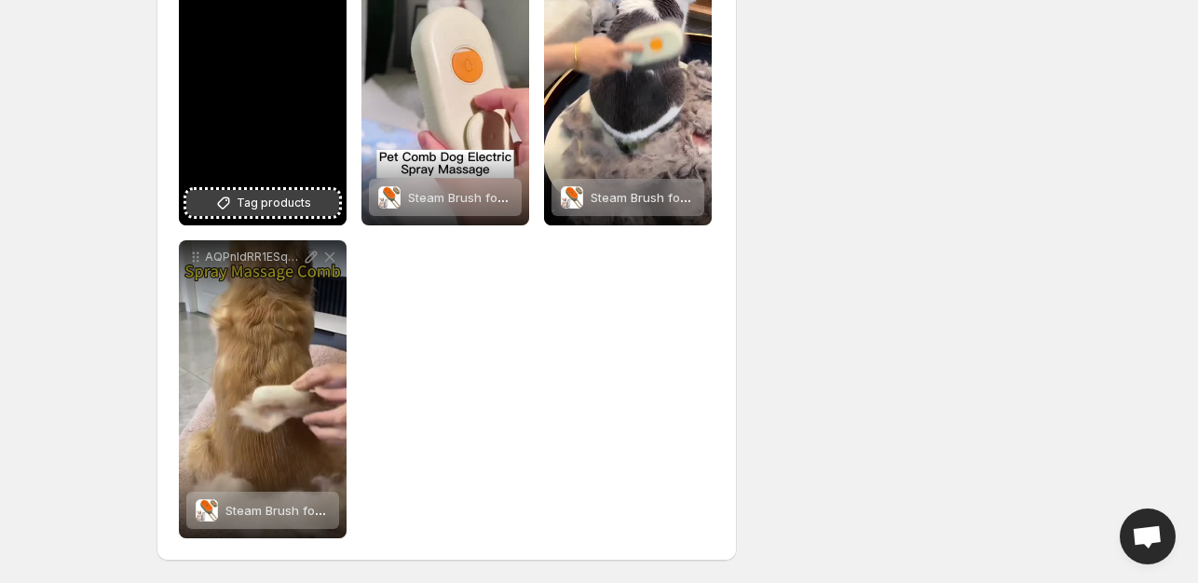
click at [279, 197] on span "Tag products" at bounding box center [274, 203] width 75 height 19
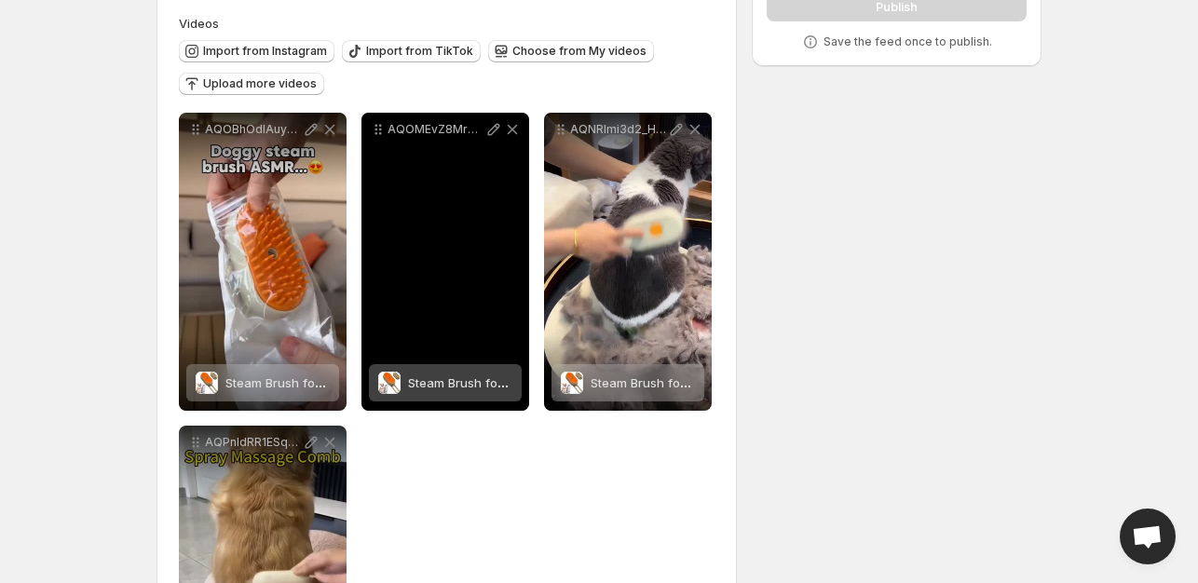
scroll to position [175, 0]
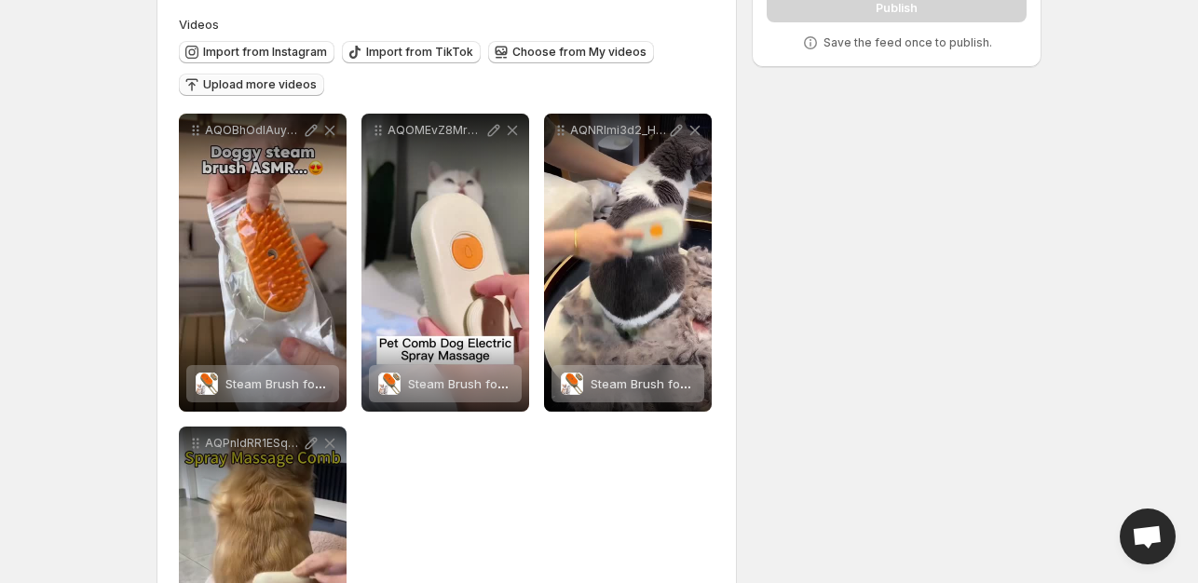
click at [278, 90] on span "Upload more videos" at bounding box center [260, 84] width 114 height 15
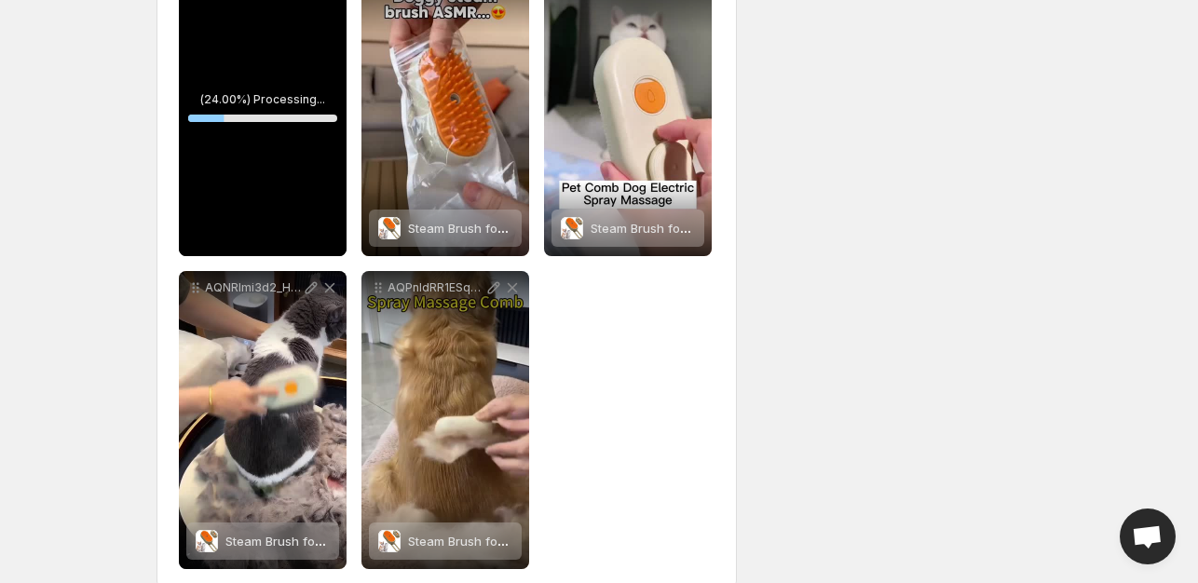
scroll to position [361, 0]
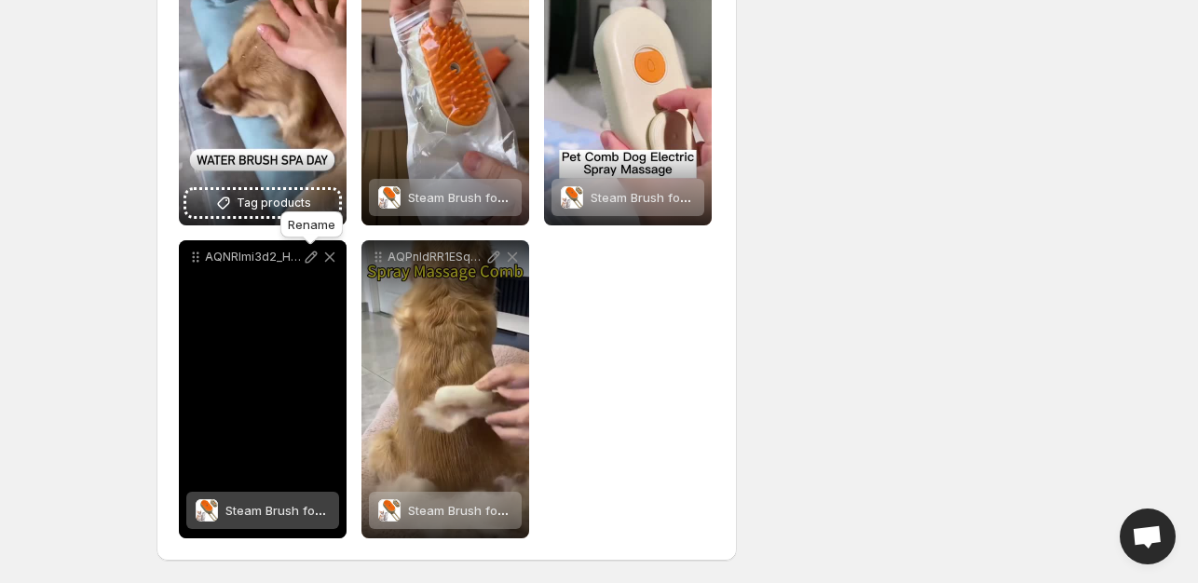
click at [298, 208] on div "Rename" at bounding box center [312, 228] width 70 height 41
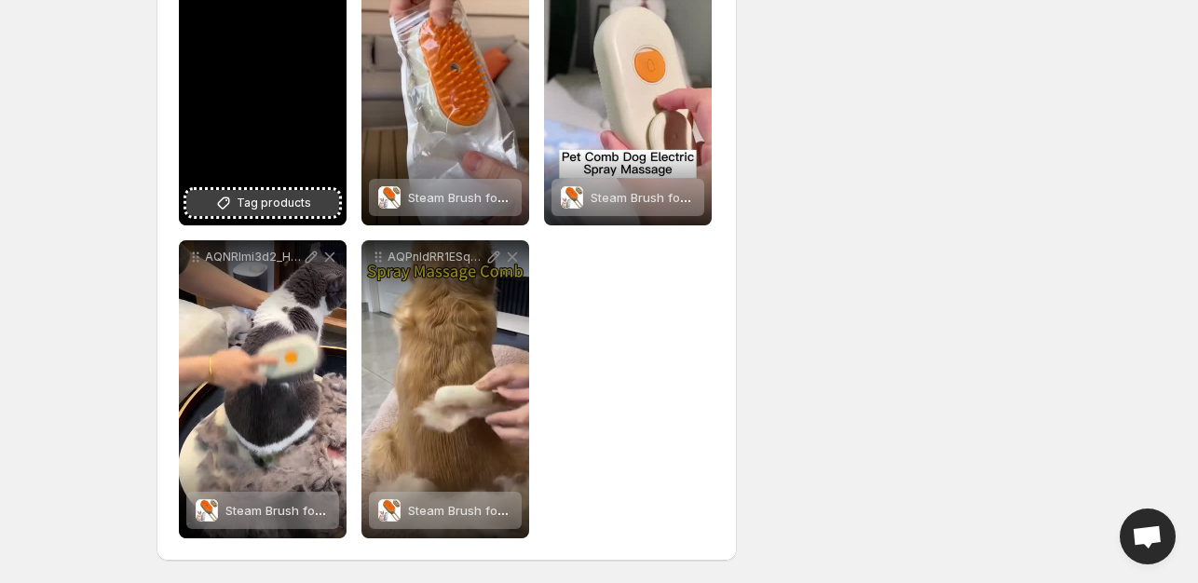
click at [249, 206] on span "Tag products" at bounding box center [274, 203] width 75 height 19
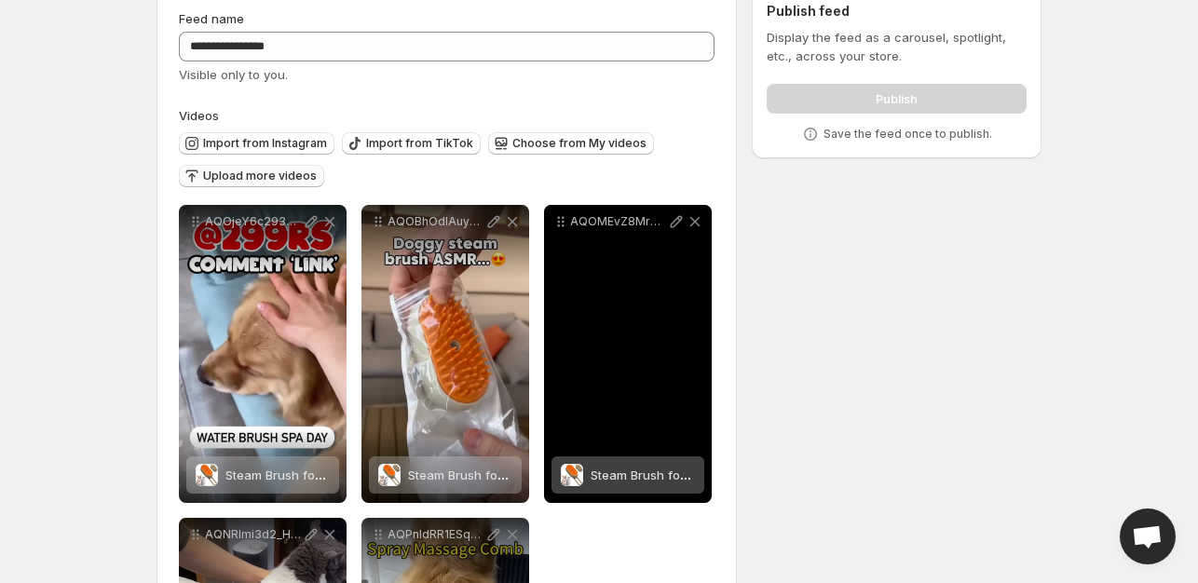
scroll to position [82, 0]
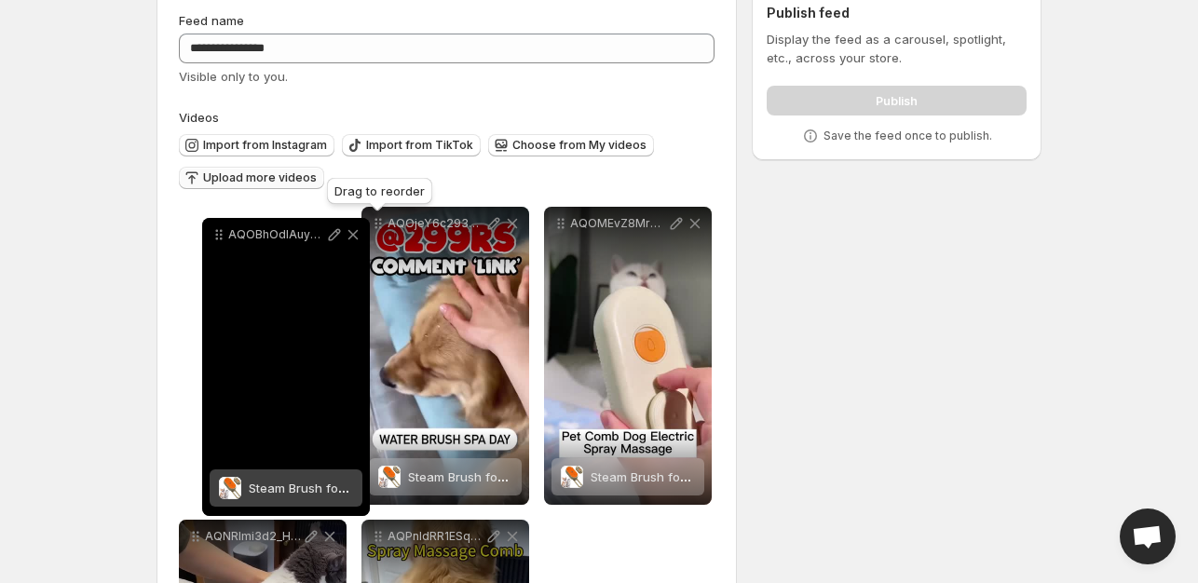
drag, startPoint x: 382, startPoint y: 222, endPoint x: 216, endPoint y: 232, distance: 166.1
click at [216, 232] on icon at bounding box center [219, 234] width 19 height 19
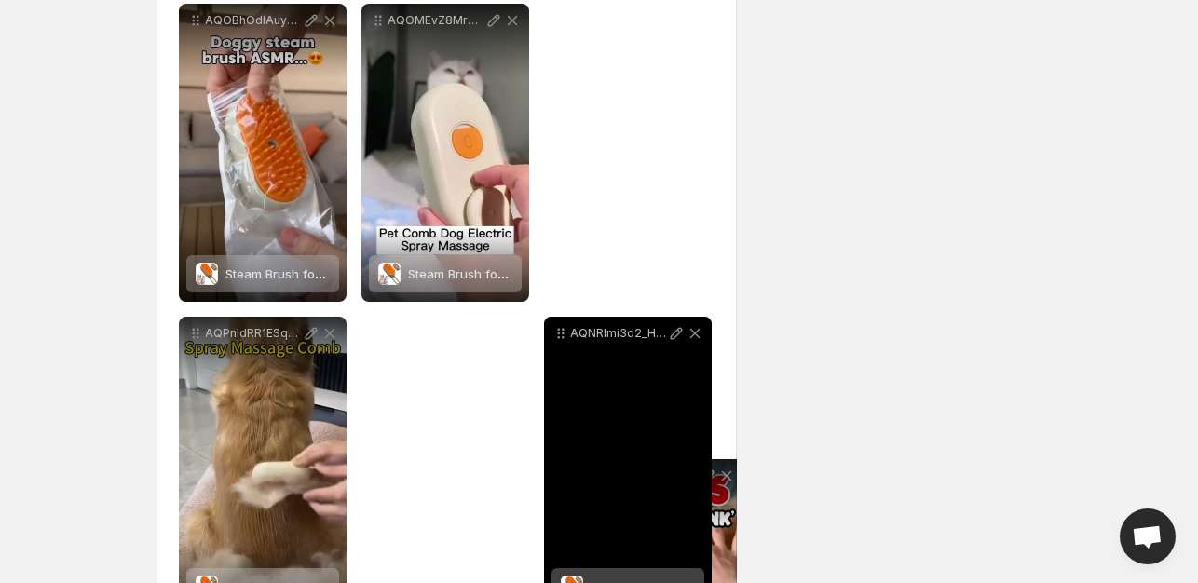
scroll to position [294, 0]
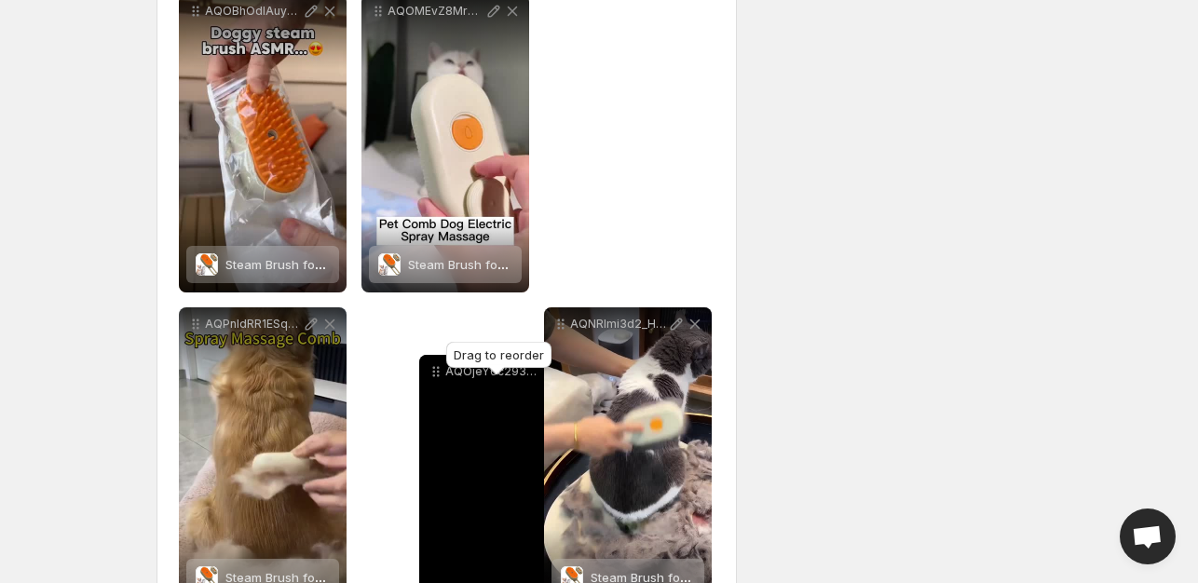
drag, startPoint x: 381, startPoint y: 224, endPoint x: 420, endPoint y: 365, distance: 146.0
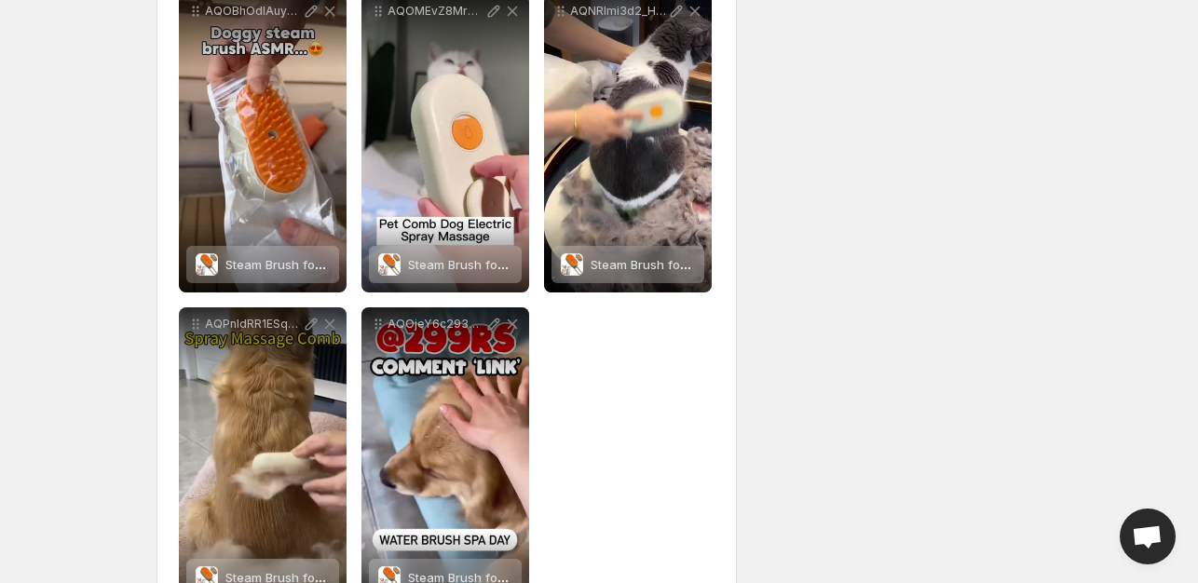
click at [600, 393] on div "**********" at bounding box center [447, 299] width 536 height 611
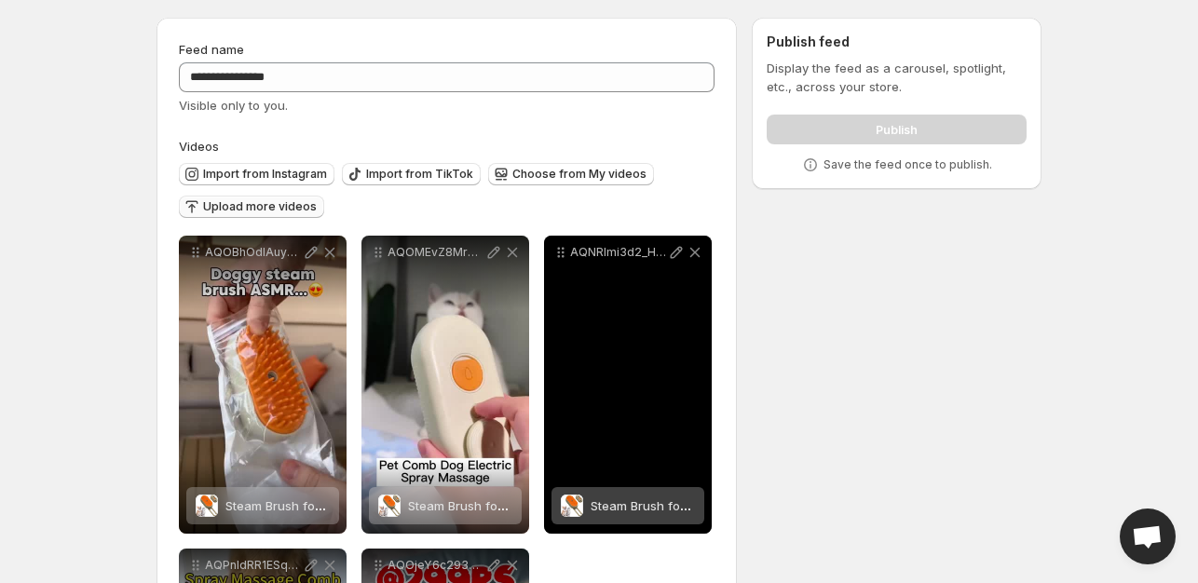
scroll to position [0, 0]
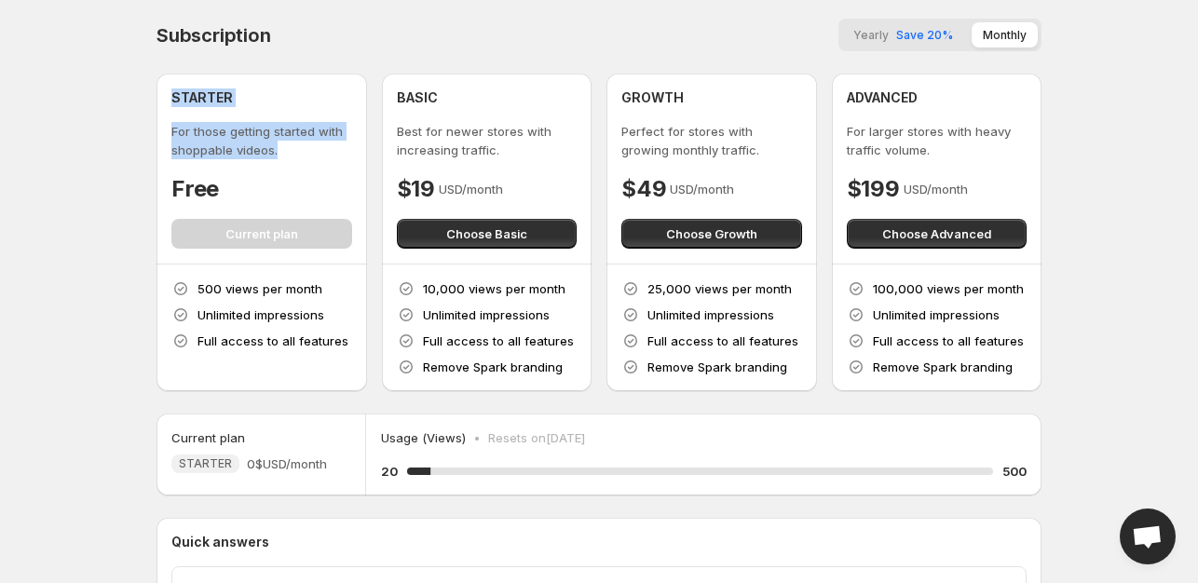
drag, startPoint x: 287, startPoint y: 147, endPoint x: 168, endPoint y: 97, distance: 129.4
click at [168, 97] on div "STARTER For those getting started with shoppable videos. Free Current plan" at bounding box center [261, 169] width 211 height 190
click at [144, 140] on div "Subscription Yearly Save 20% Monthly STARTER For those getting started with sho…" at bounding box center [592, 390] width 900 height 773
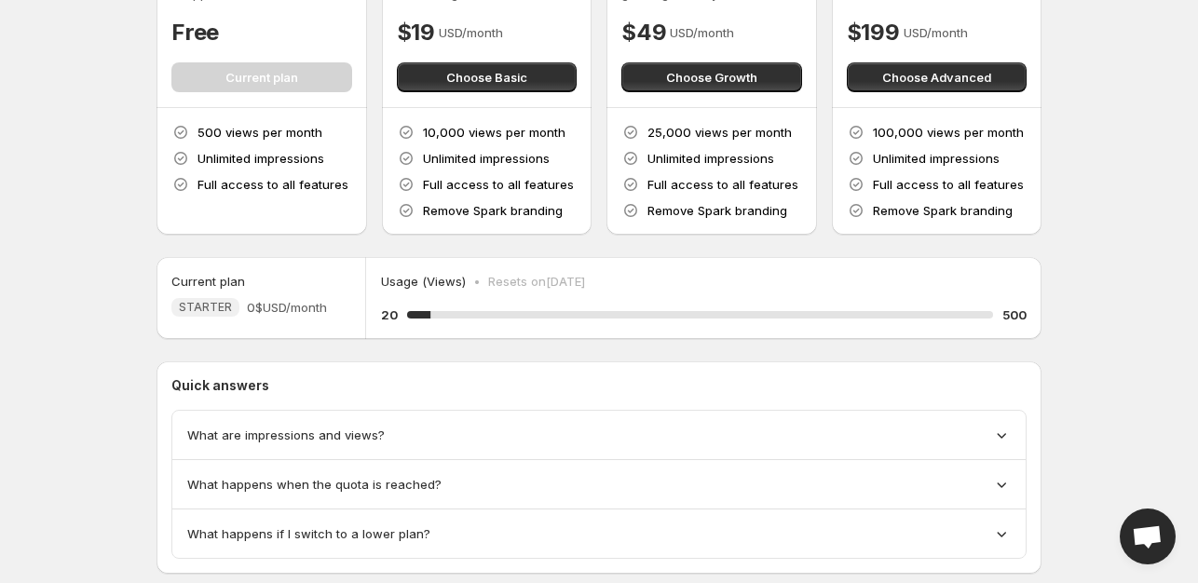
scroll to position [186, 0]
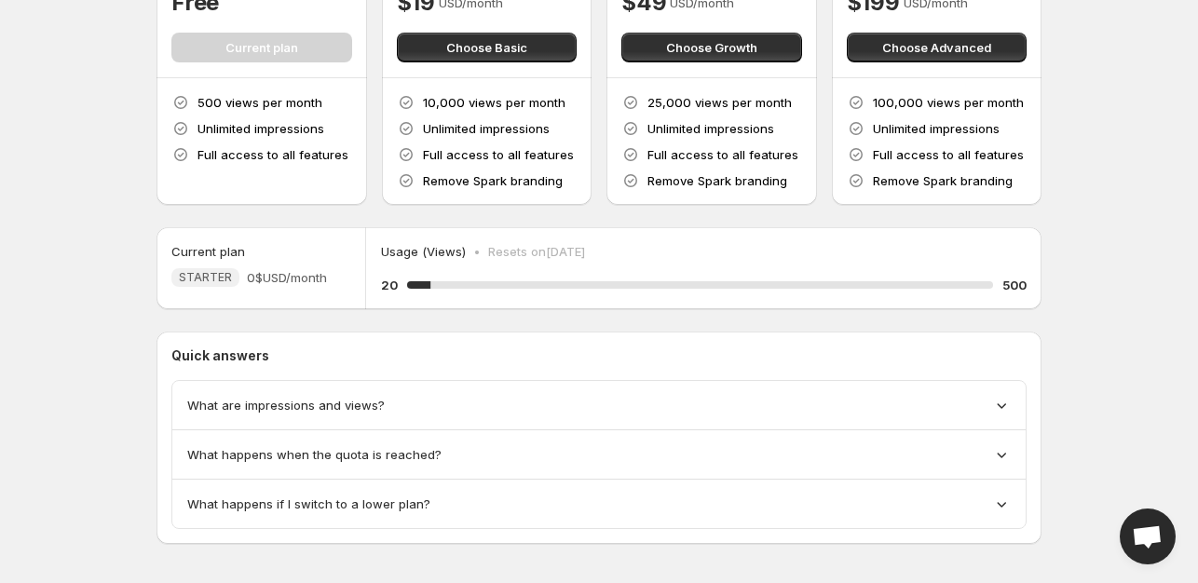
drag, startPoint x: 197, startPoint y: 251, endPoint x: 228, endPoint y: 251, distance: 30.7
click at [228, 251] on h5 "Current plan" at bounding box center [208, 251] width 74 height 19
click at [376, 255] on div "Usage (Views) • Resets on 20 September 2025 20 4 % 500" at bounding box center [703, 268] width 675 height 82
drag, startPoint x: 493, startPoint y: 252, endPoint x: 674, endPoint y: 252, distance: 181.6
click at [674, 252] on div "Usage (Views) • Resets on 20 September 2025" at bounding box center [704, 251] width 646 height 19
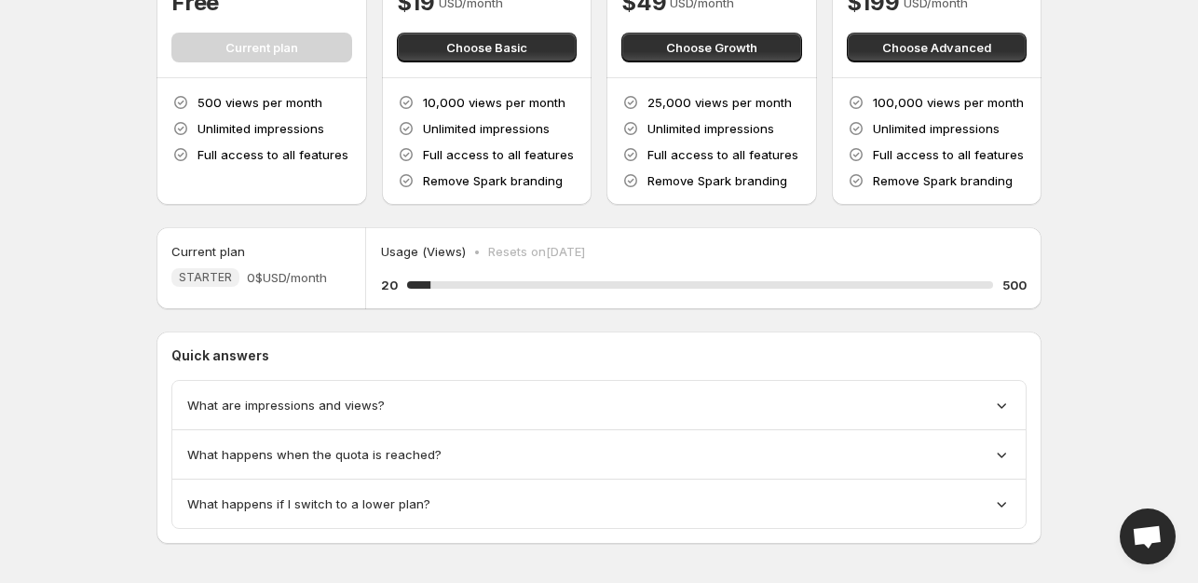
click at [676, 253] on div "Usage (Views) • Resets on 20 September 2025" at bounding box center [704, 251] width 646 height 19
click at [601, 318] on div "Subscription Yearly Save 20% Monthly STARTER For those getting started with sho…" at bounding box center [598, 188] width 885 height 712
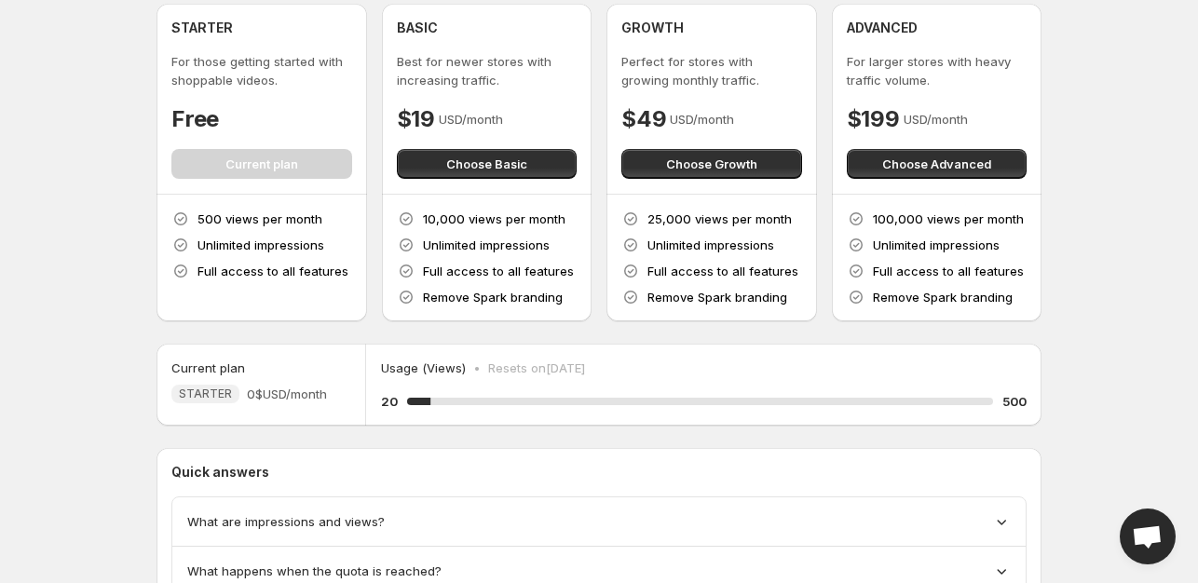
scroll to position [0, 0]
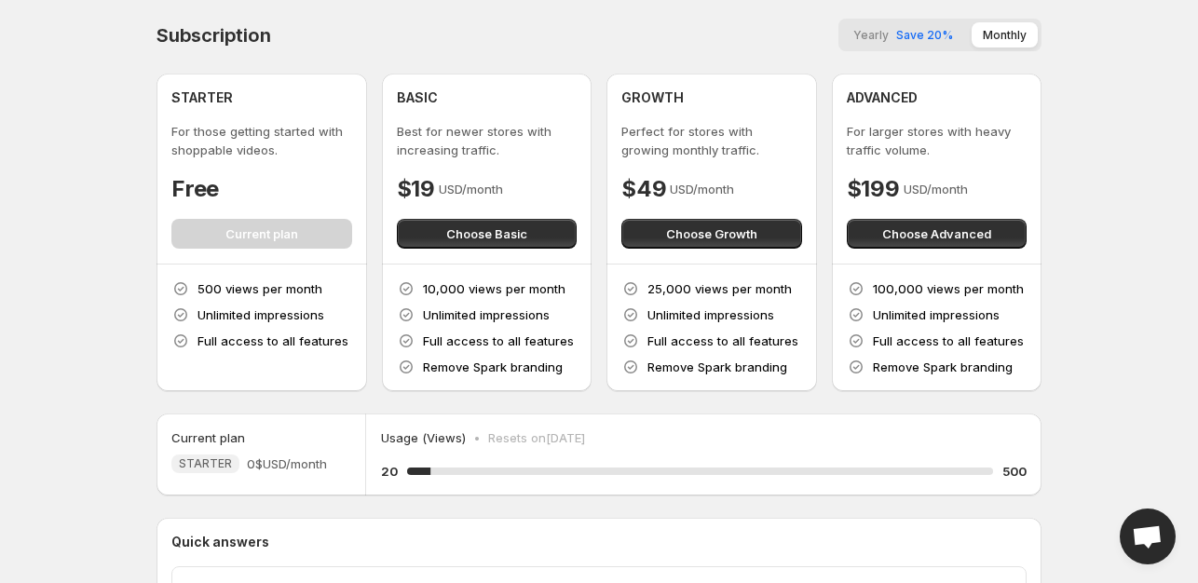
drag, startPoint x: 380, startPoint y: 434, endPoint x: 732, endPoint y: 441, distance: 352.2
click at [732, 441] on div "Usage (Views) • Resets on 20 September 2025" at bounding box center [704, 437] width 646 height 19
click at [737, 441] on div "Usage (Views) • Resets on 20 September 2025" at bounding box center [704, 437] width 646 height 19
drag, startPoint x: 391, startPoint y: 282, endPoint x: 556, endPoint y: 290, distance: 165.0
click at [556, 290] on div "10,000 views per month Unlimited impressions Full access to all features Remove…" at bounding box center [487, 328] width 211 height 127
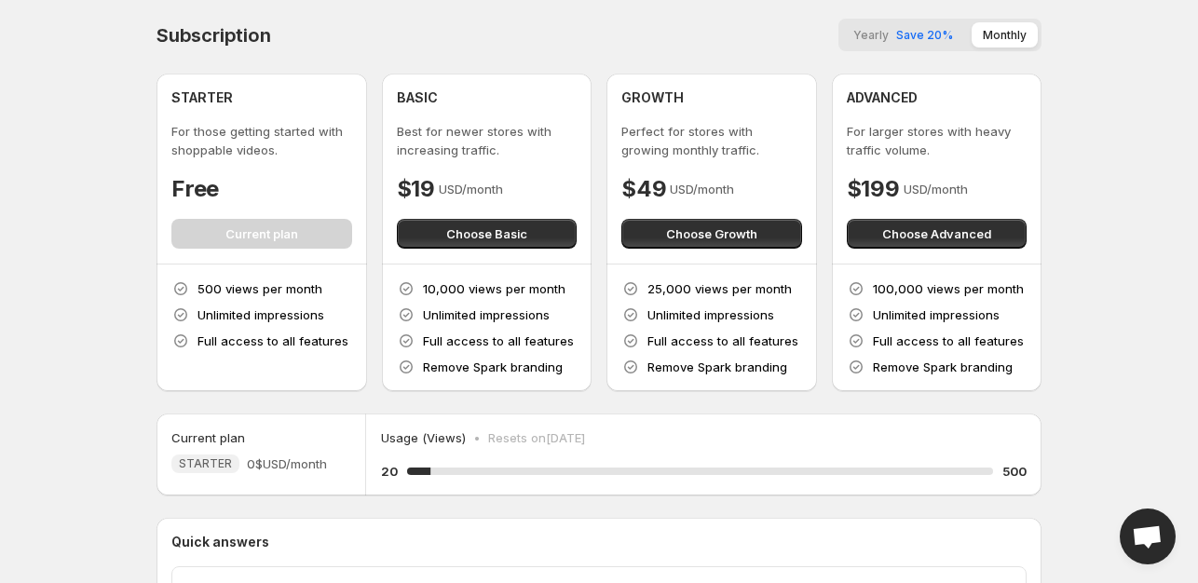
click at [596, 333] on div "STARTER For those getting started with shoppable videos. Free Current plan 500 …" at bounding box center [598, 233] width 885 height 318
click at [683, 415] on div "Usage (Views) • Resets on 20 September 2025 20 4 % 500" at bounding box center [703, 455] width 675 height 82
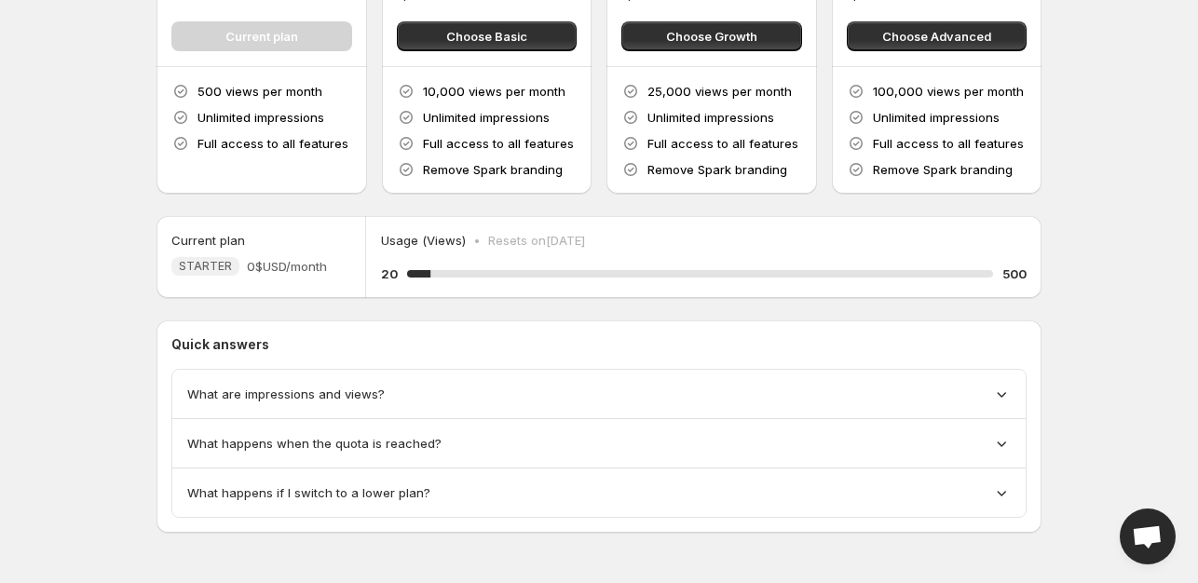
scroll to position [200, 0]
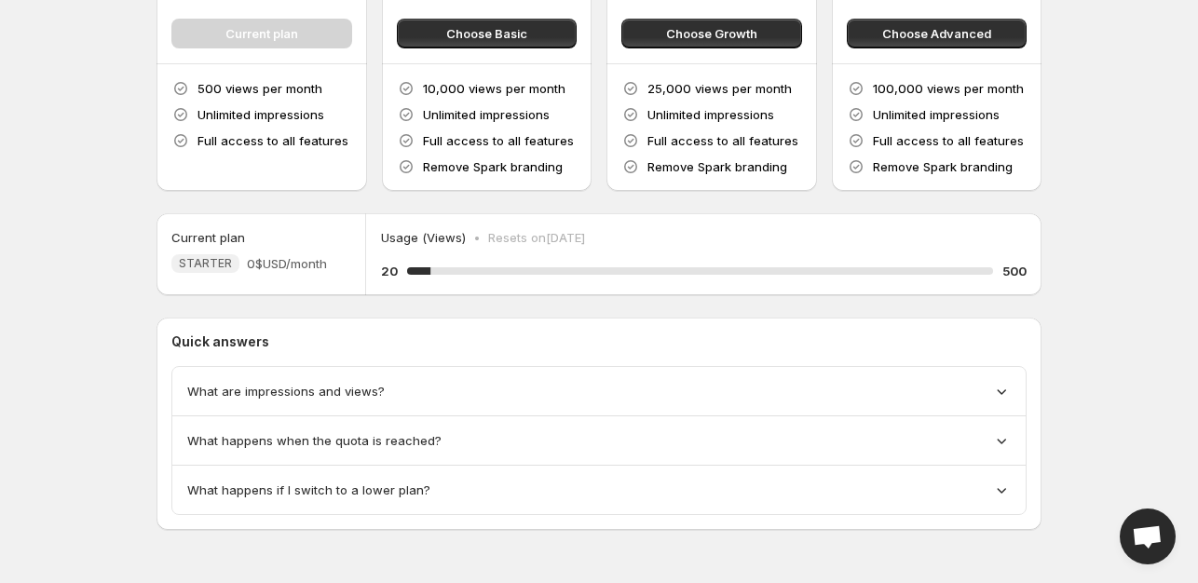
click at [546, 398] on div "What are impressions and views?" at bounding box center [598, 391] width 823 height 19
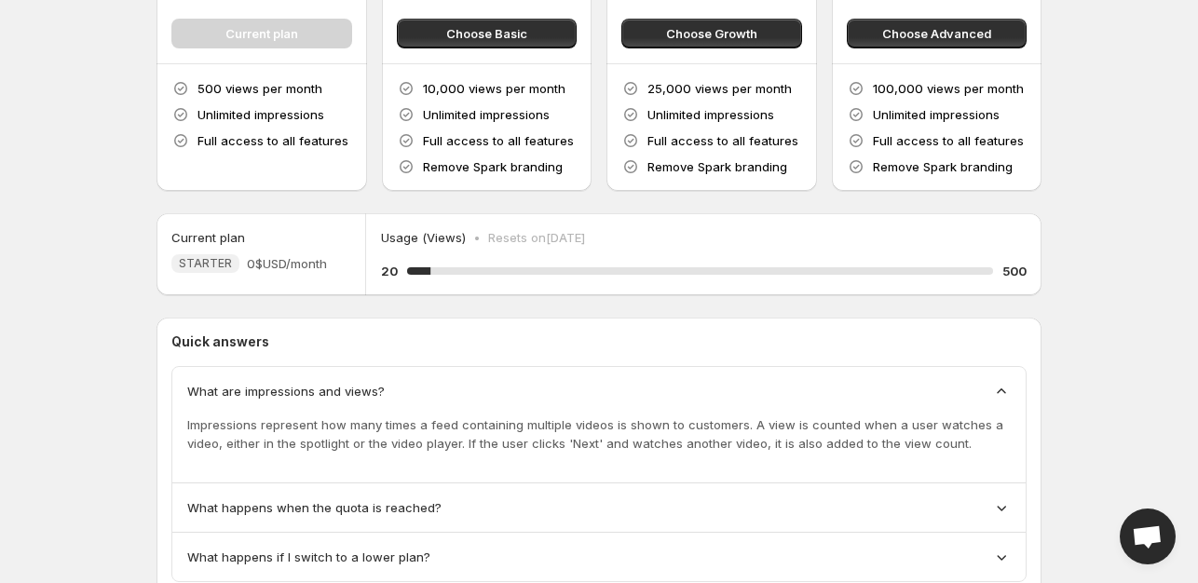
click at [546, 398] on div "What are impressions and views?" at bounding box center [598, 391] width 823 height 19
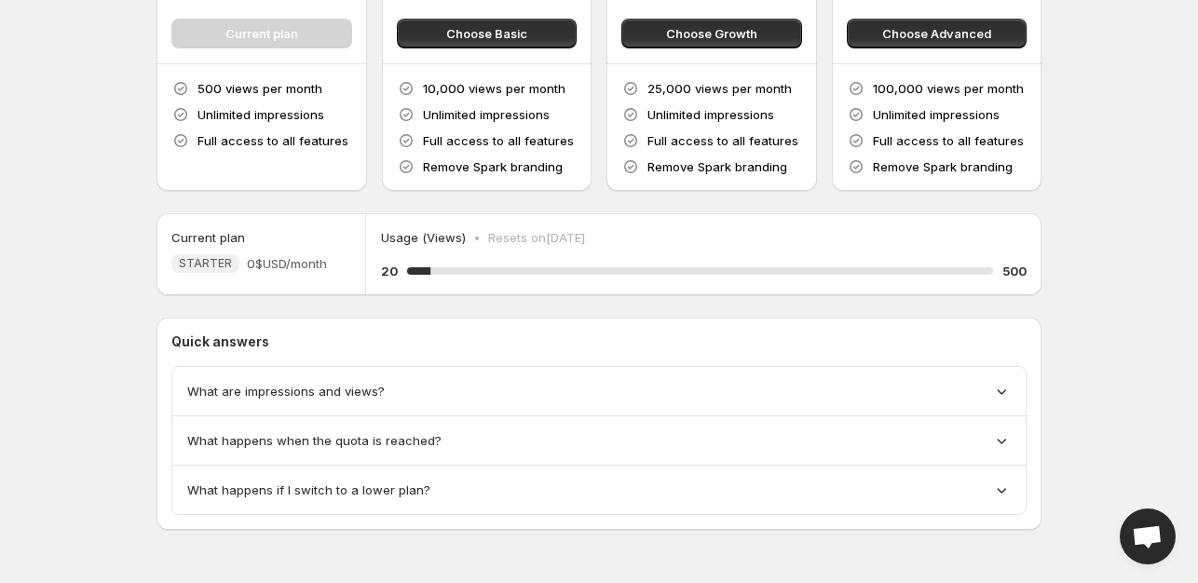
click at [562, 442] on div "What happens when the quota is reached?" at bounding box center [598, 440] width 823 height 19
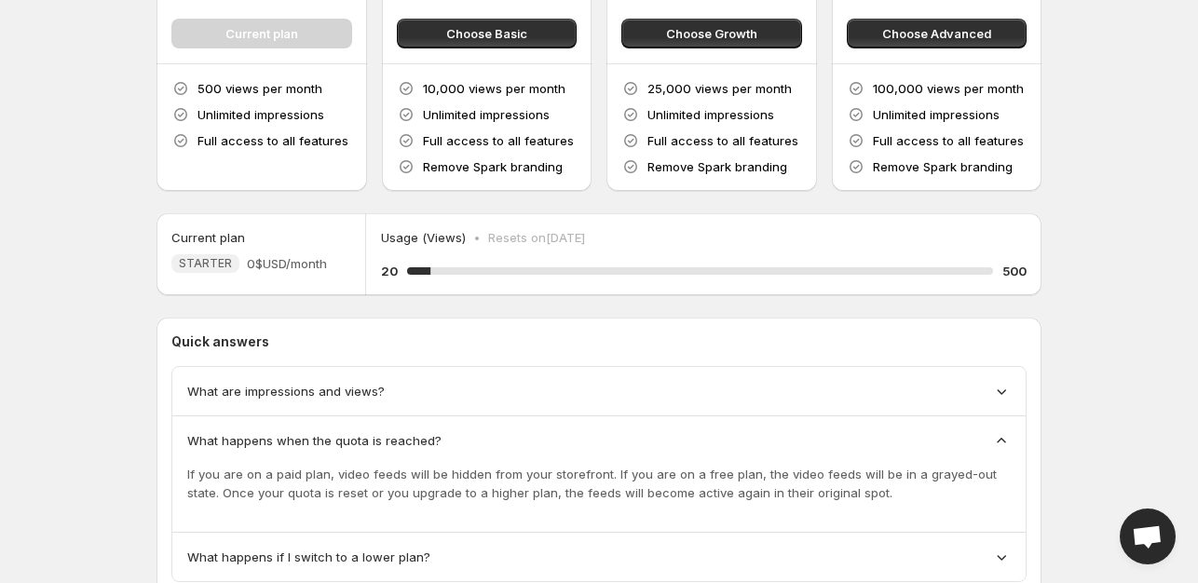
click at [555, 440] on div "What happens when the quota is reached?" at bounding box center [598, 440] width 823 height 19
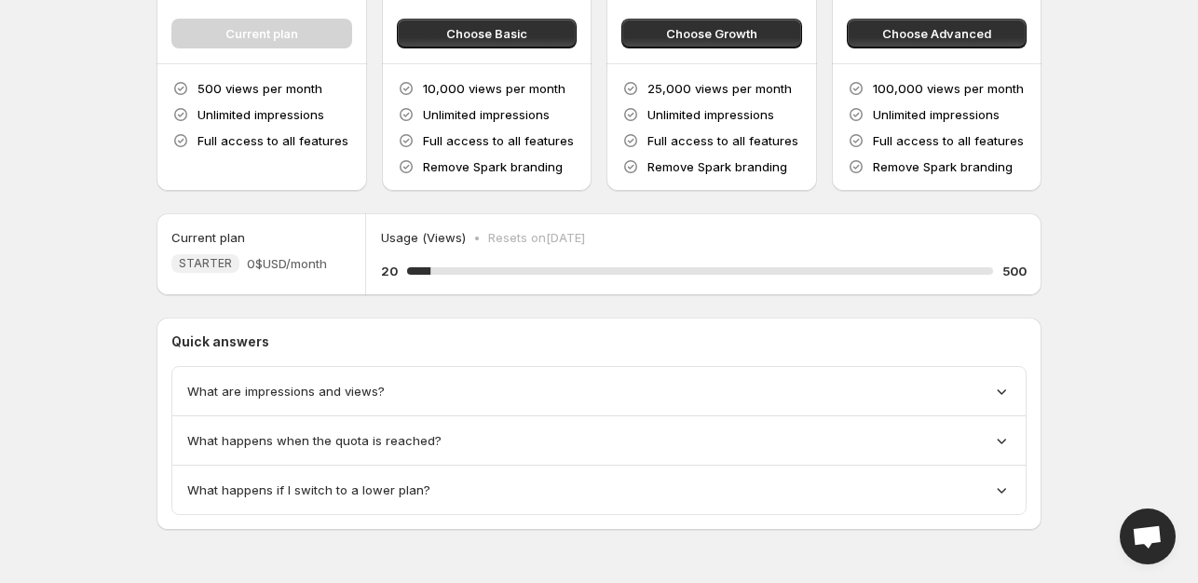
click at [551, 484] on div "What happens if I switch to a lower plan?" at bounding box center [598, 490] width 823 height 19
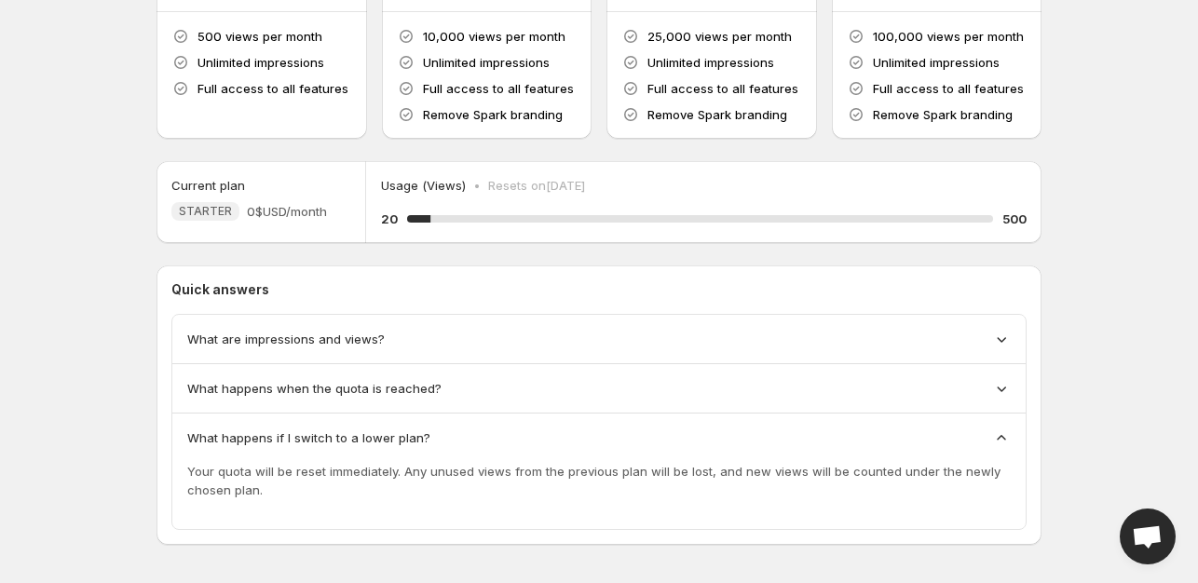
scroll to position [267, 0]
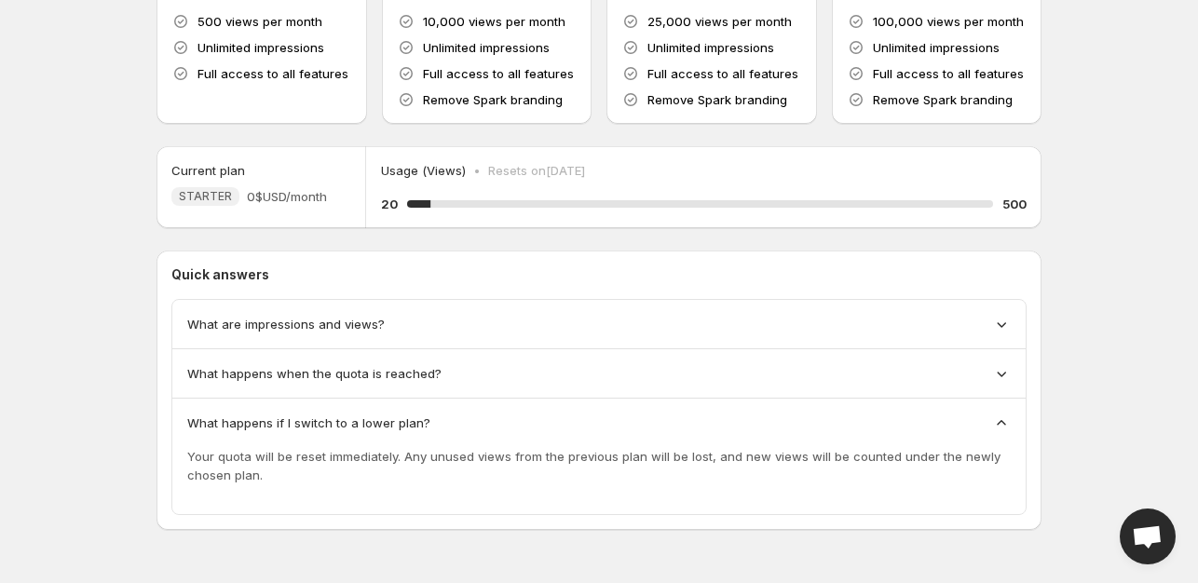
click at [526, 419] on div "What happens if I switch to a lower plan?" at bounding box center [598, 423] width 823 height 19
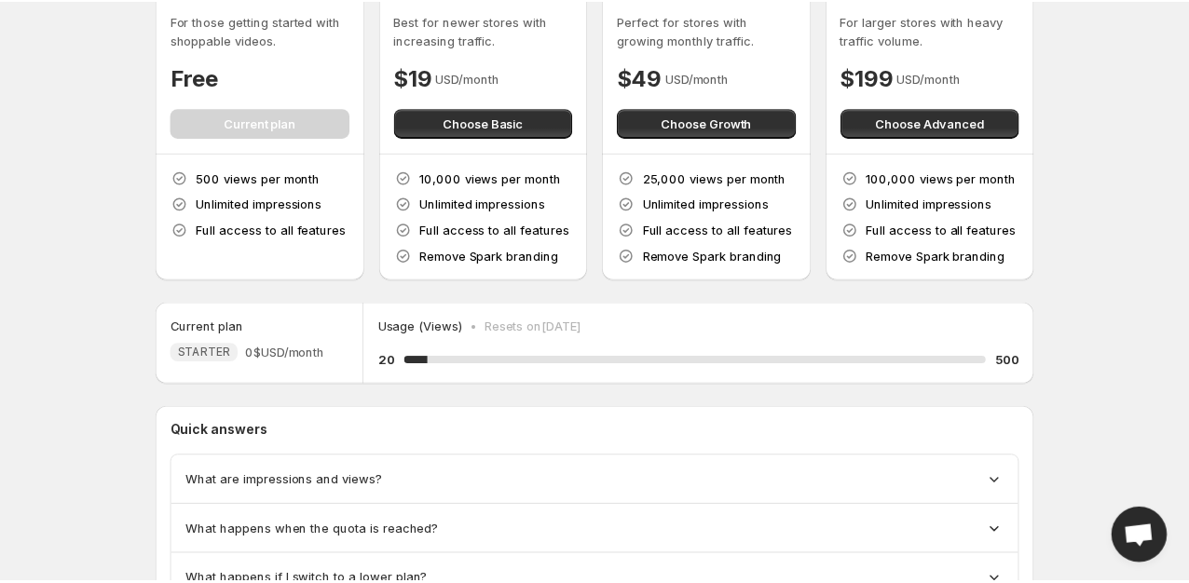
scroll to position [14, 0]
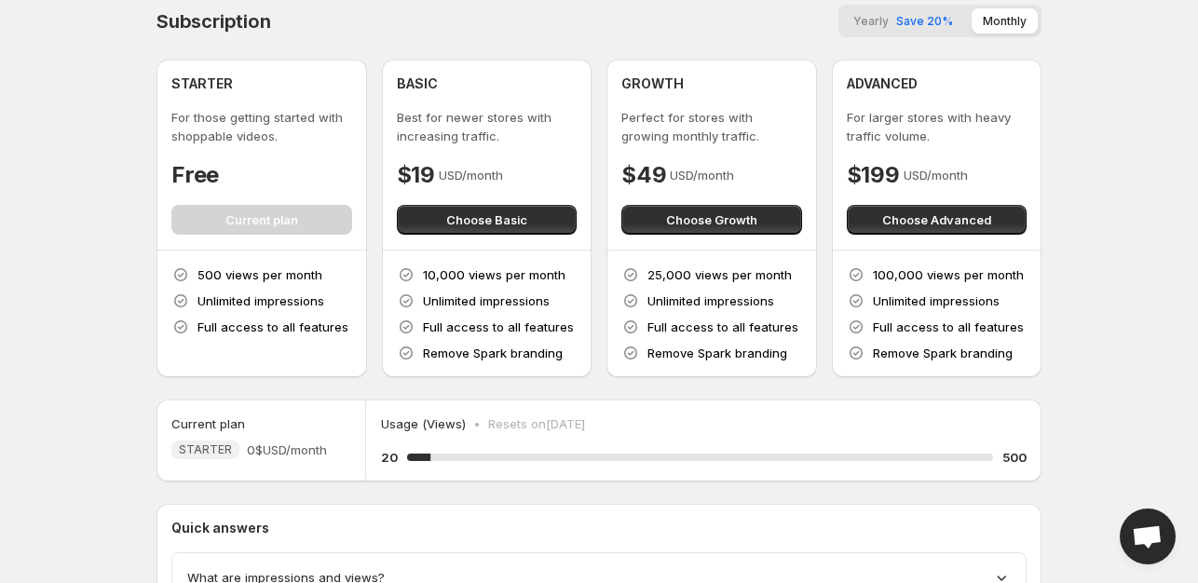
click at [483, 449] on div "20 4 % 500" at bounding box center [704, 457] width 646 height 19
drag, startPoint x: 421, startPoint y: 458, endPoint x: 316, endPoint y: 444, distance: 106.2
click at [354, 459] on div "Current plan STARTER 0$ USD/month Usage (Views) • Resets on 20 September 2025 2…" at bounding box center [598, 441] width 885 height 82
drag, startPoint x: 122, startPoint y: 313, endPoint x: 15, endPoint y: 269, distance: 115.7
click at [104, 307] on body "Home Feeds Videos Subscription Settings Subscription Yearly Save 20% Monthly ST…" at bounding box center [599, 277] width 1198 height 583
